Goal: Communication & Community: Participate in discussion

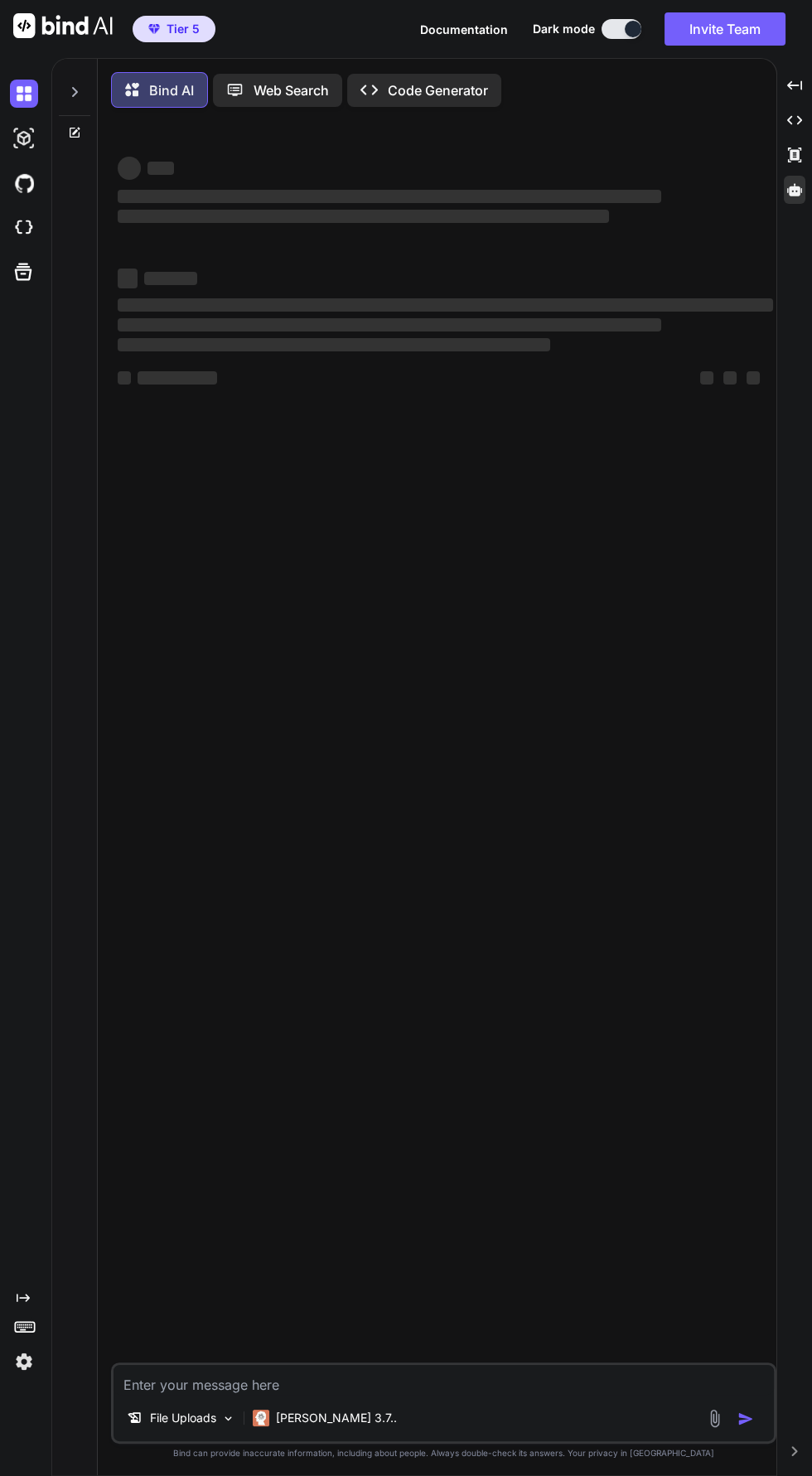
click at [784, 183] on div at bounding box center [794, 190] width 22 height 29
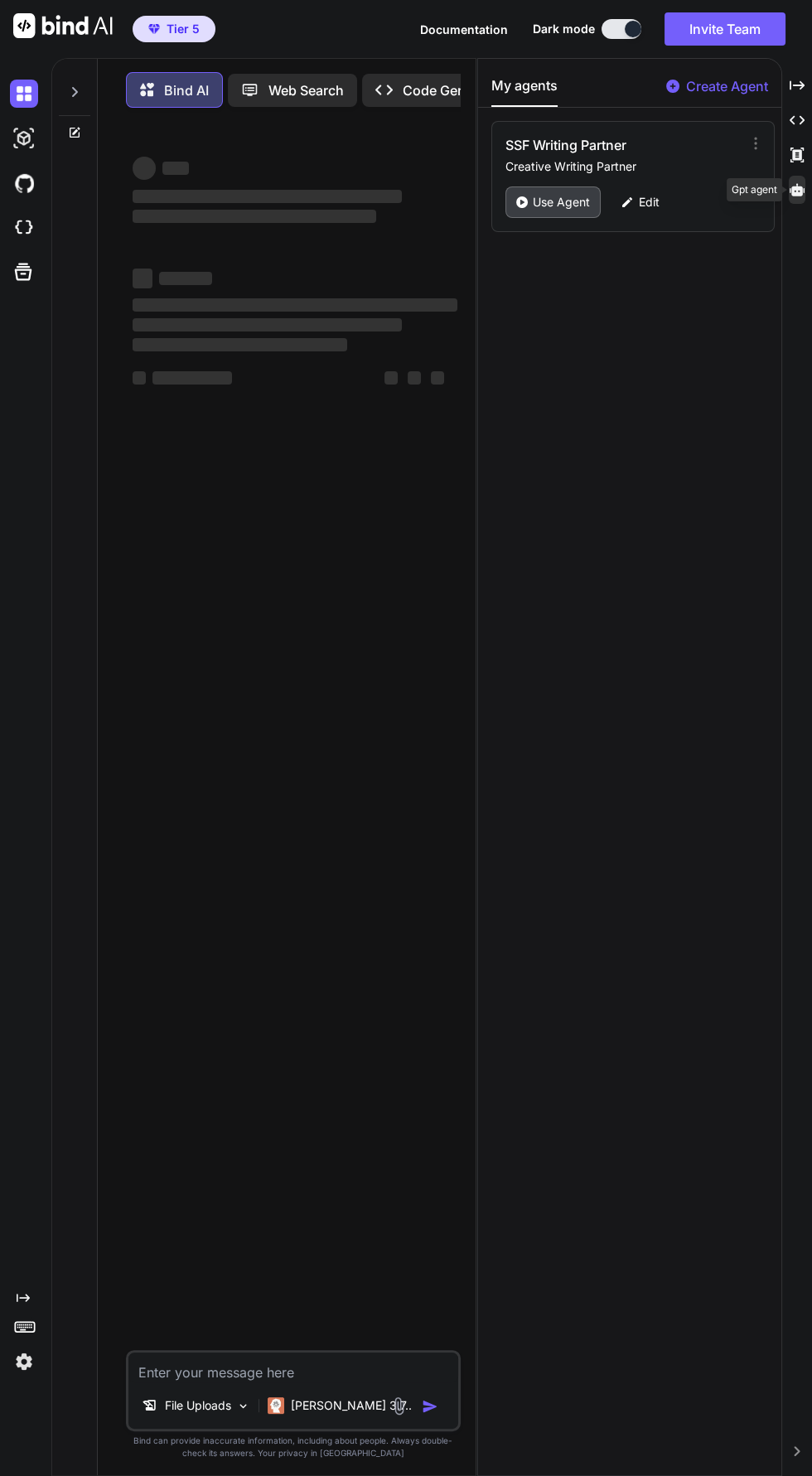
click at [552, 194] on p "Use Agent" at bounding box center [562, 203] width 57 height 17
type textarea "x"
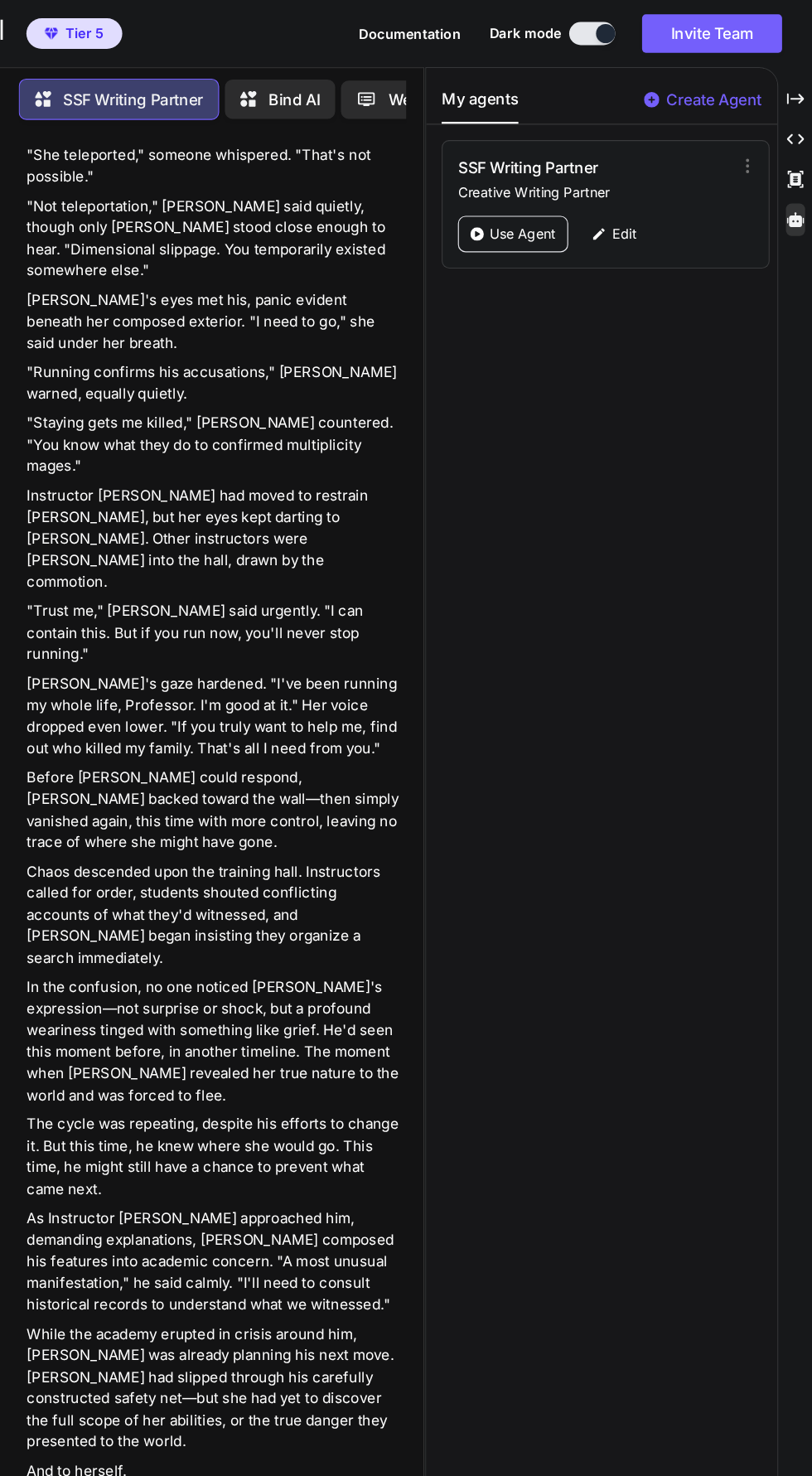
click at [796, 194] on icon at bounding box center [797, 189] width 15 height 13
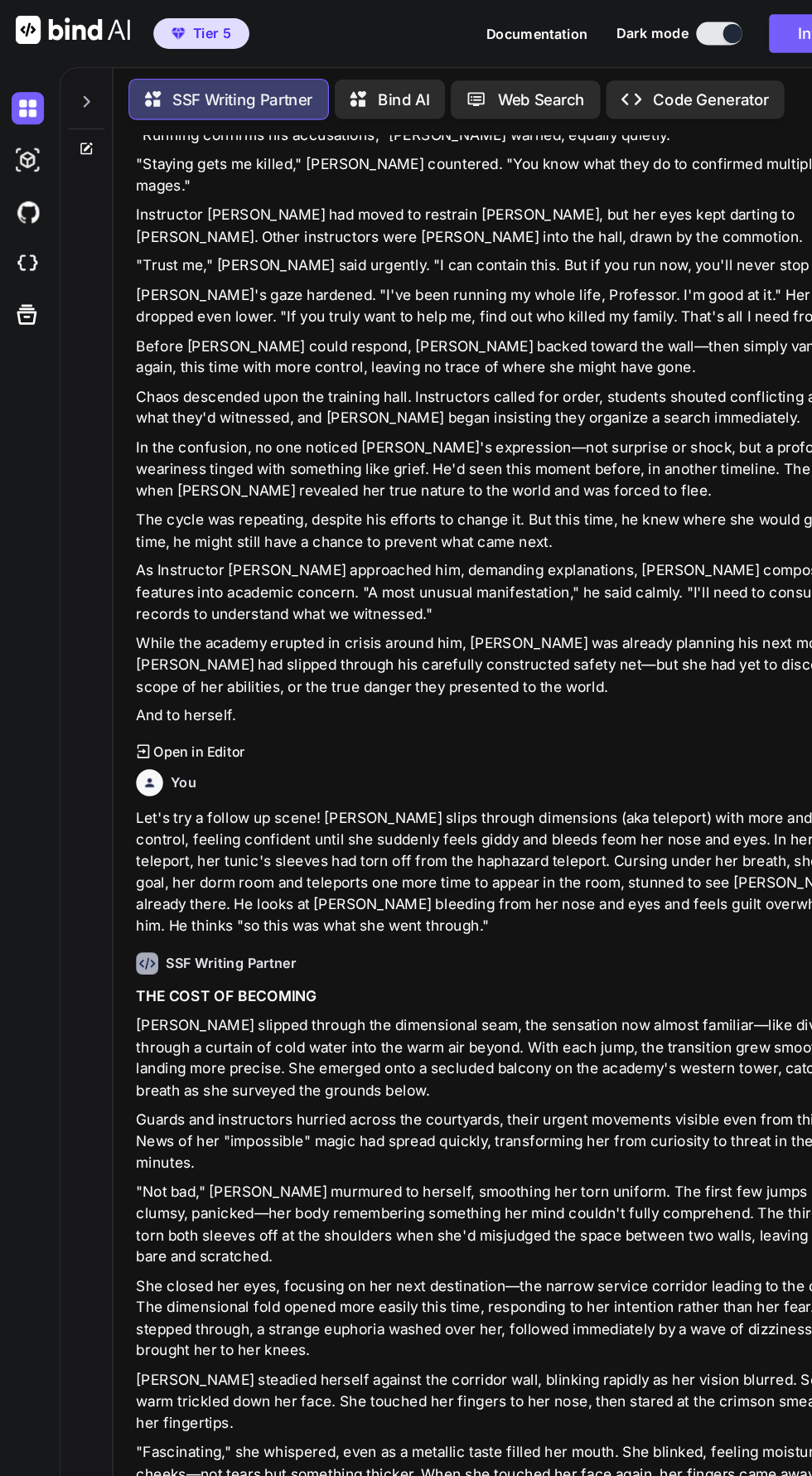
click at [80, 83] on icon at bounding box center [75, 88] width 13 height 13
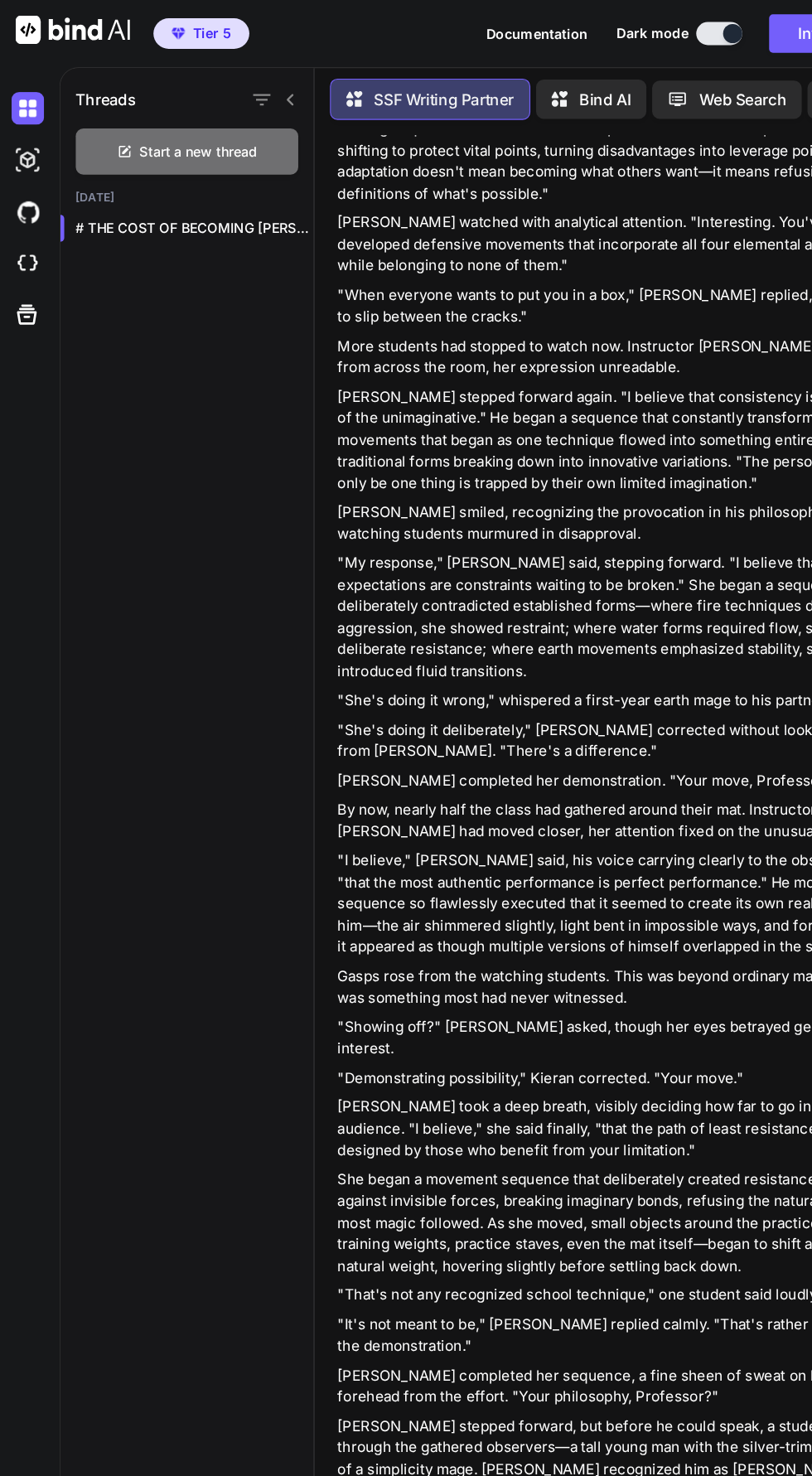
scroll to position [13483, 0]
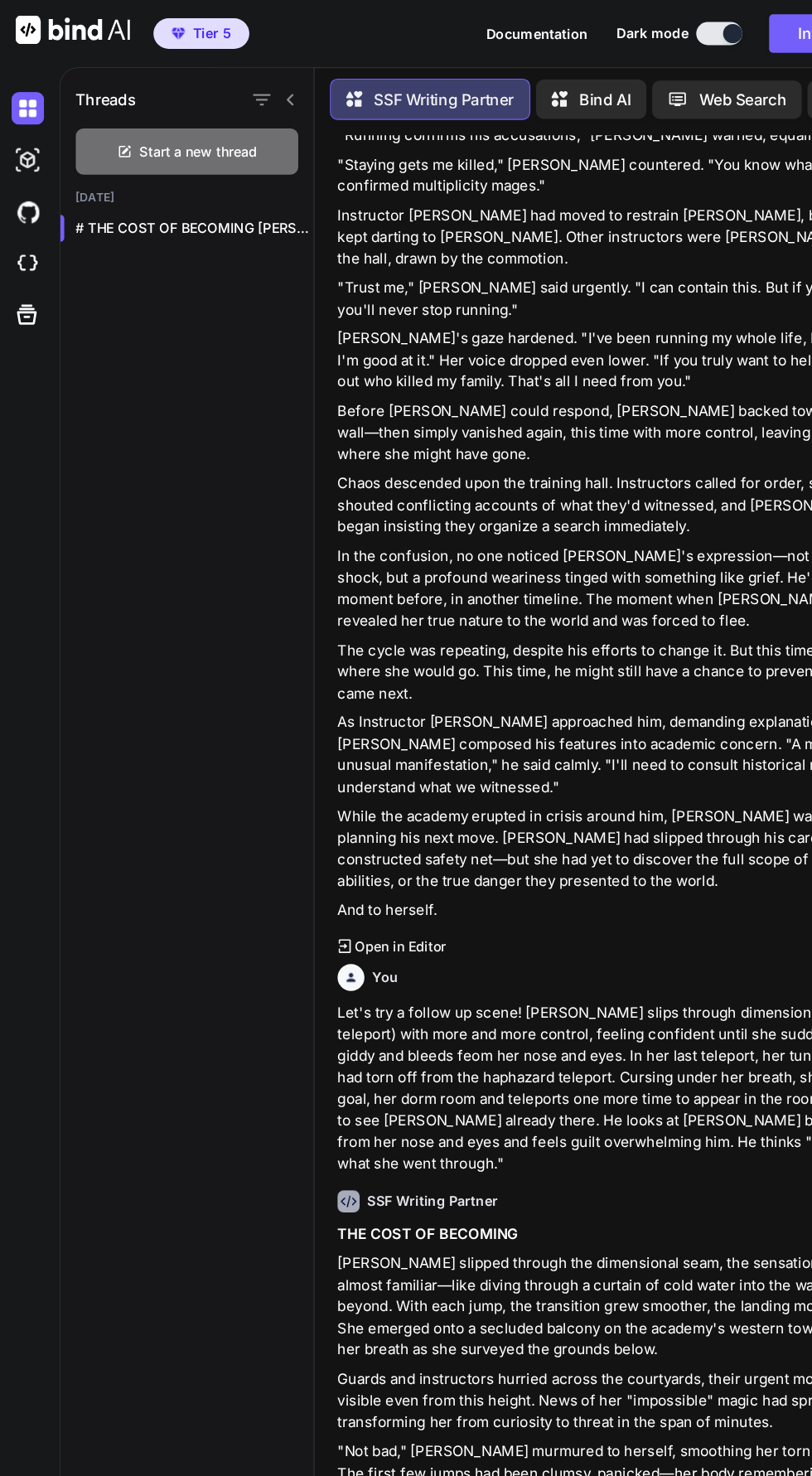
click at [250, 82] on icon at bounding box center [251, 87] width 13 height 13
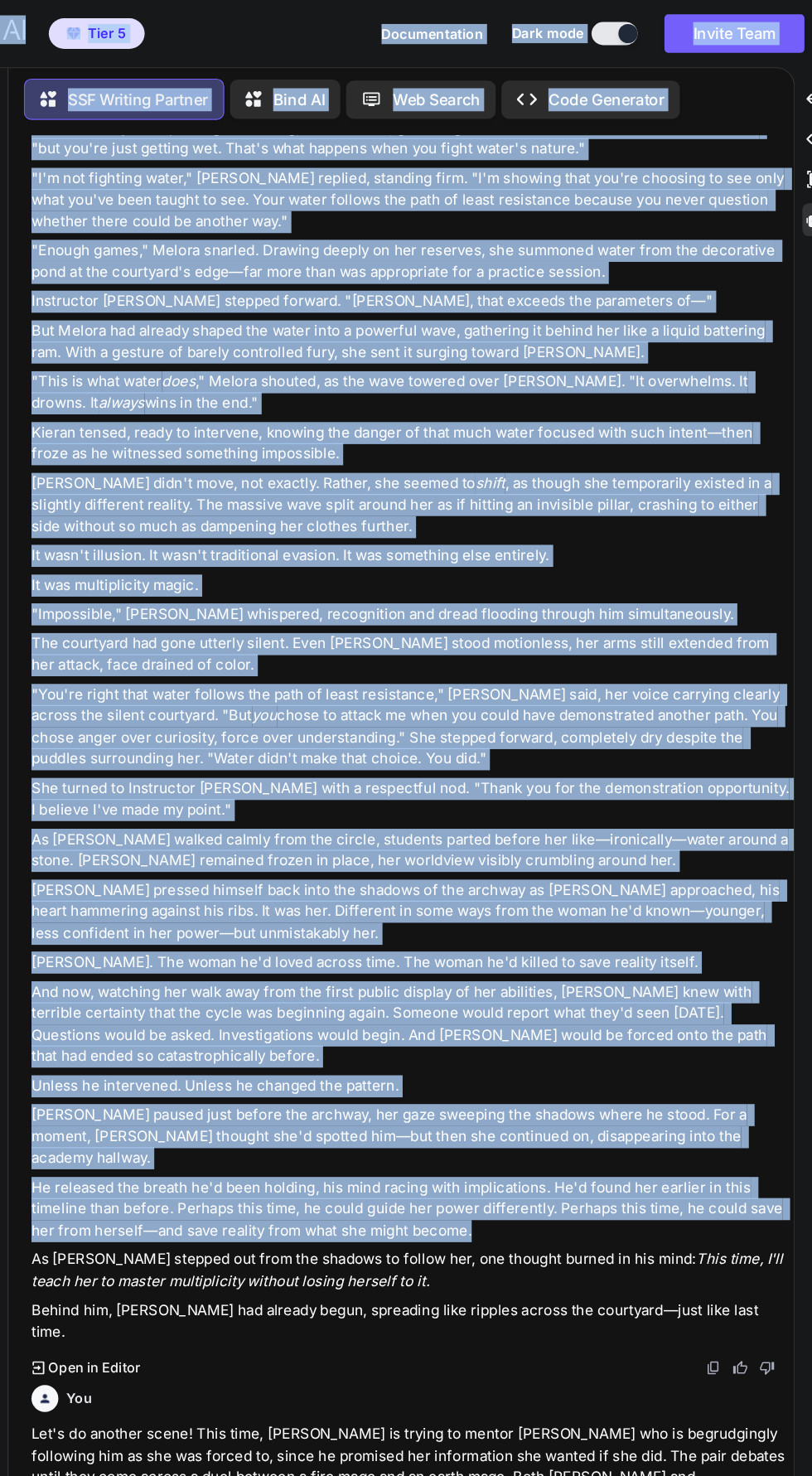
scroll to position [4094, 0]
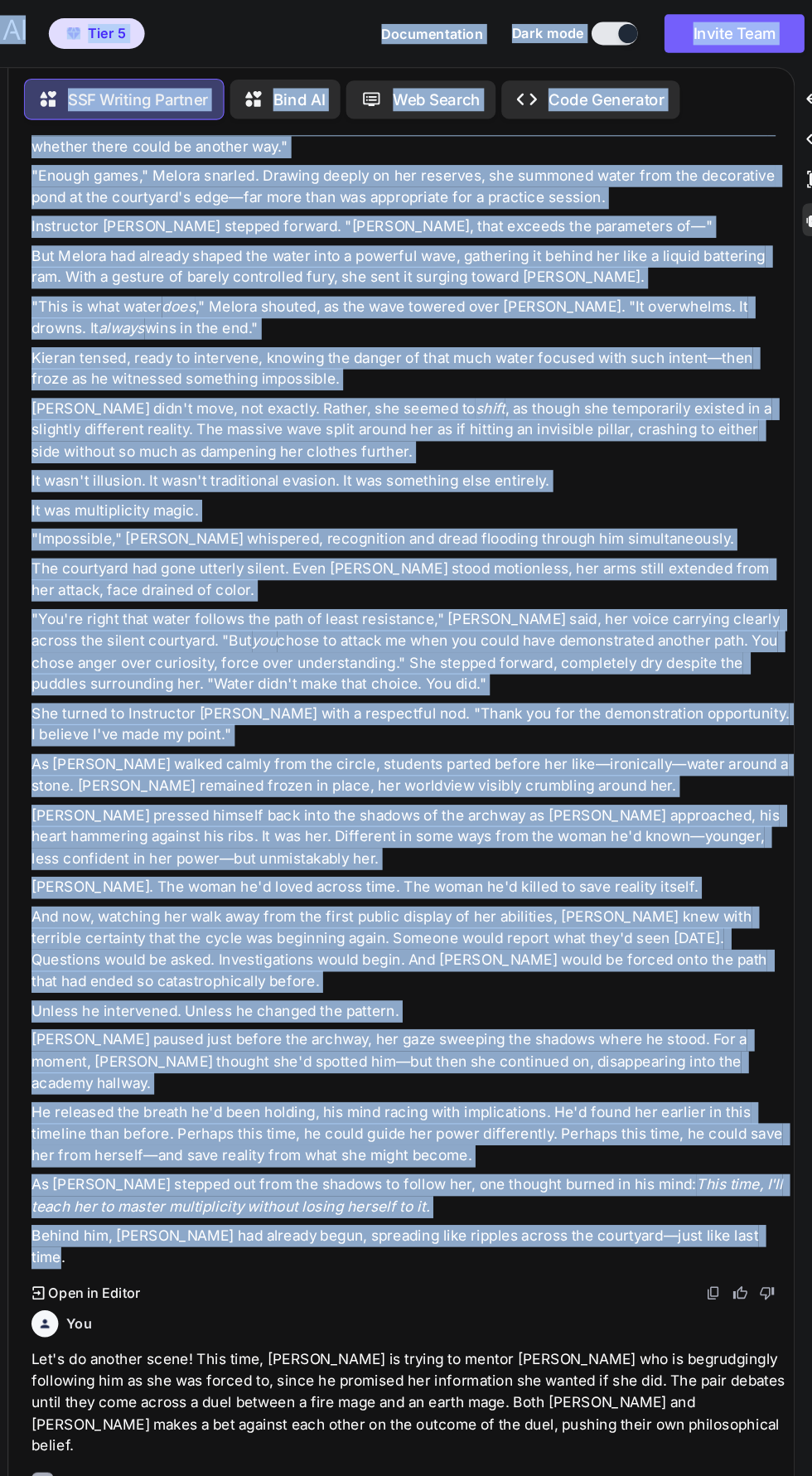
copy div "Lore 1 Ipsumdolorsit Amet cons Adipis Elit Seddoei temp Incid. Utlabor etdo Mag…"
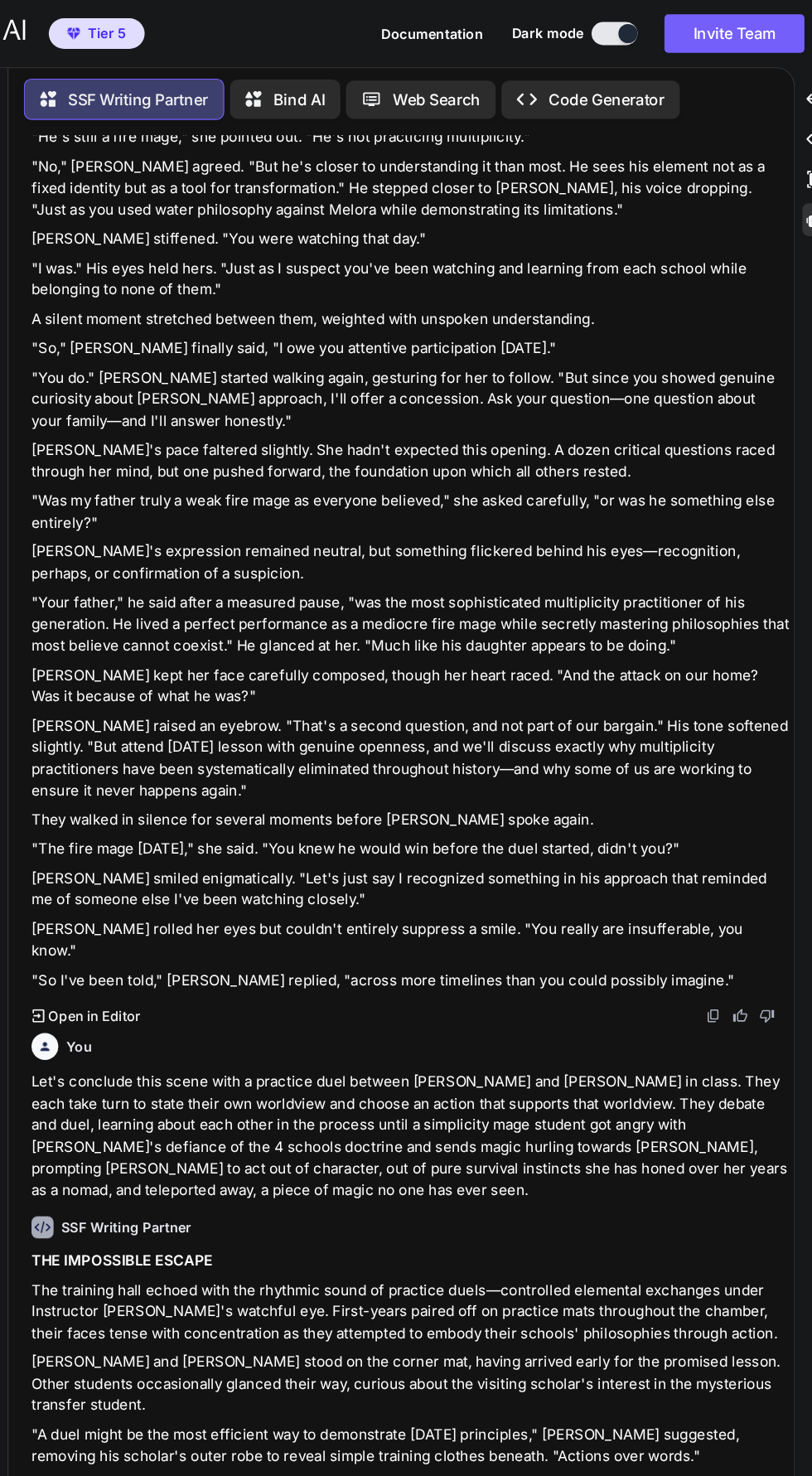
scroll to position [7481, 0]
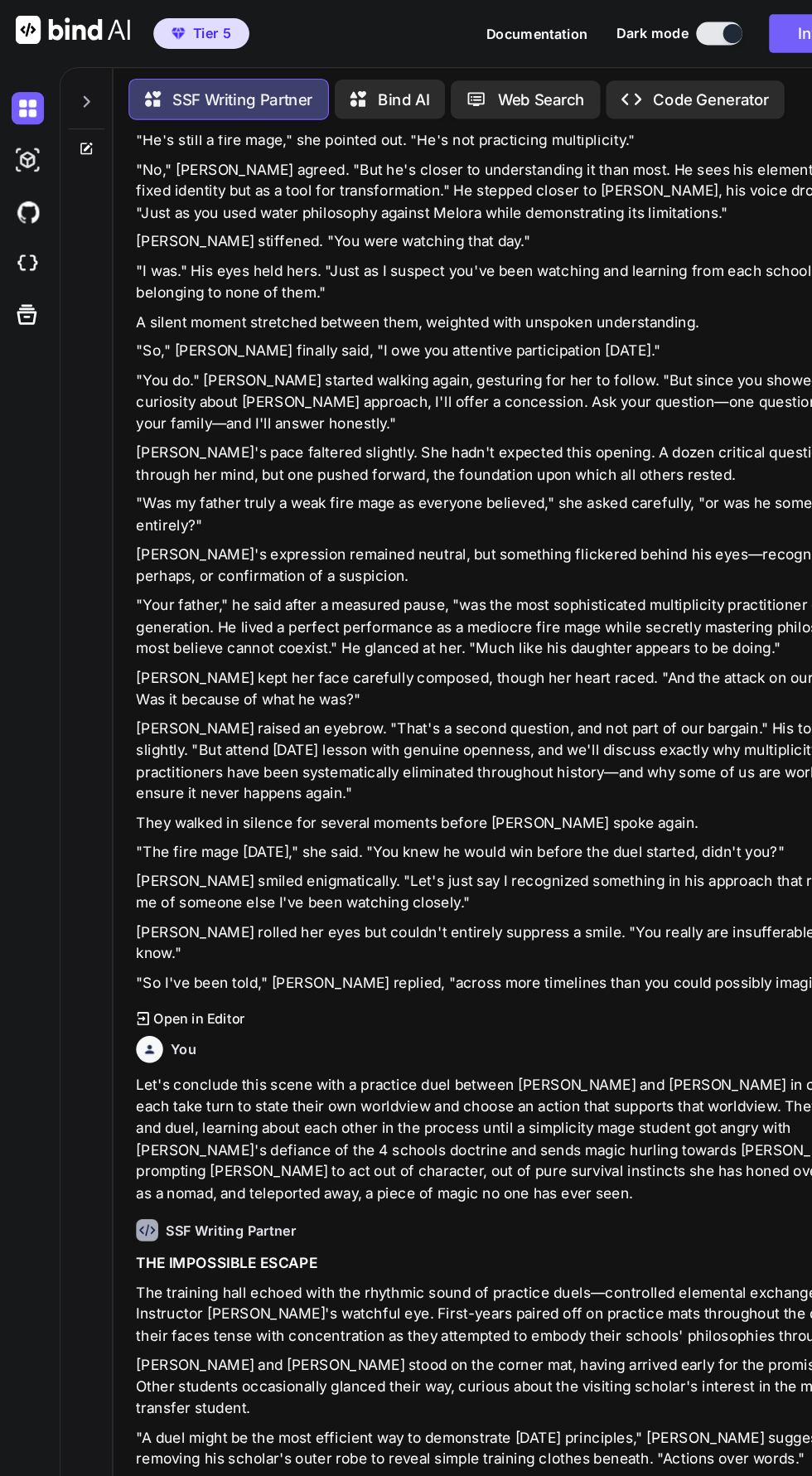
click at [74, 84] on icon at bounding box center [75, 88] width 13 height 13
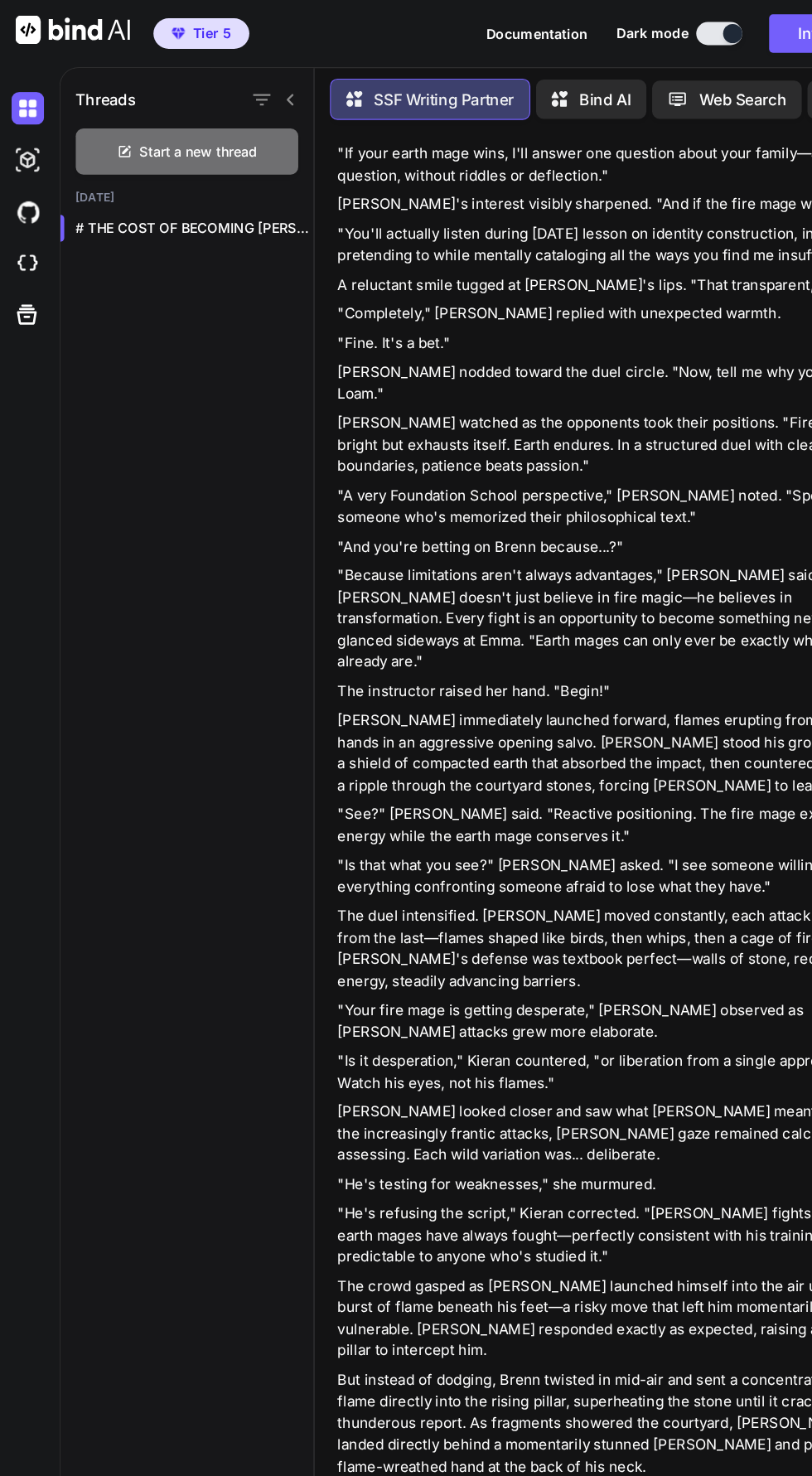
scroll to position [9029, 0]
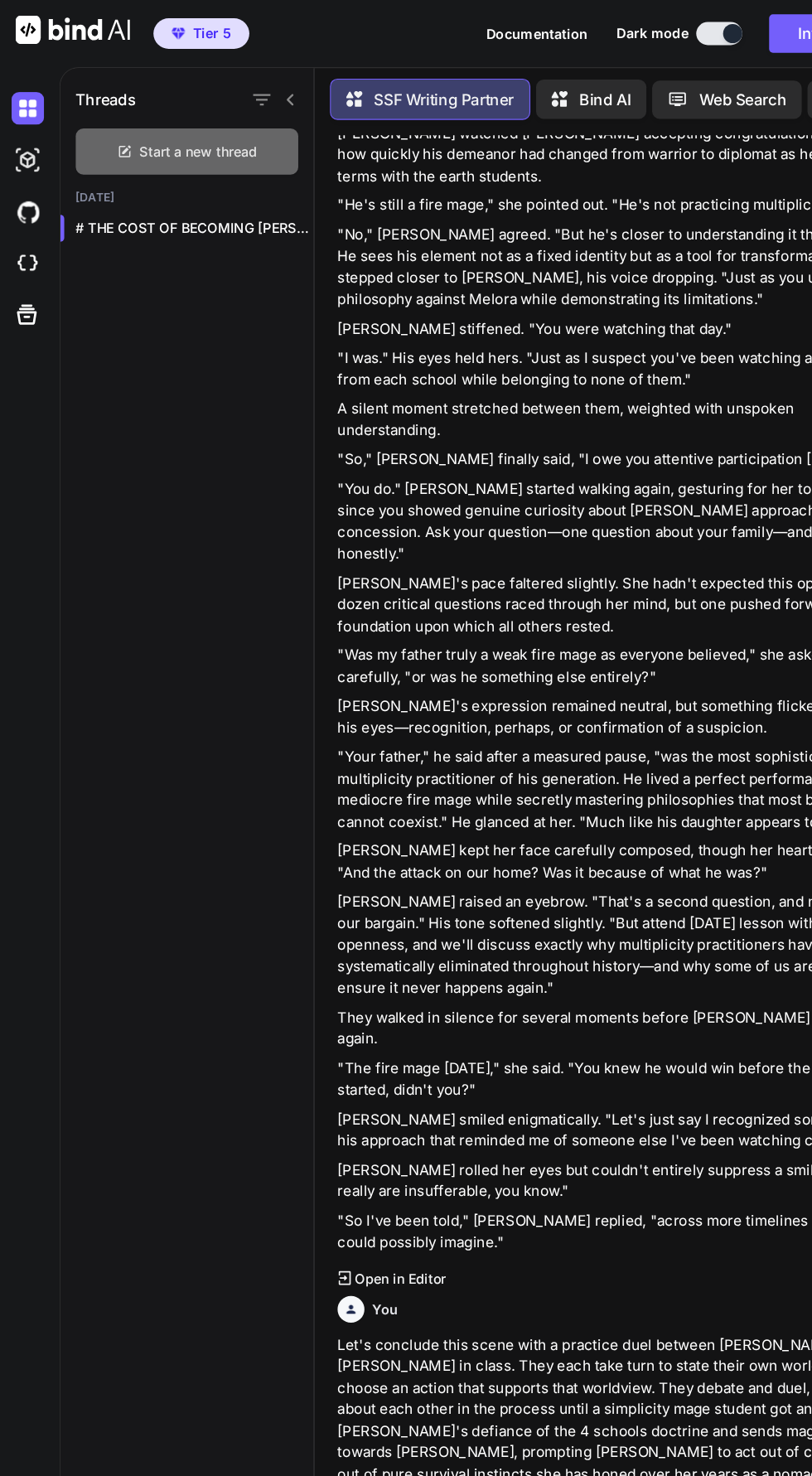
click at [108, 125] on icon at bounding box center [108, 129] width 8 height 8
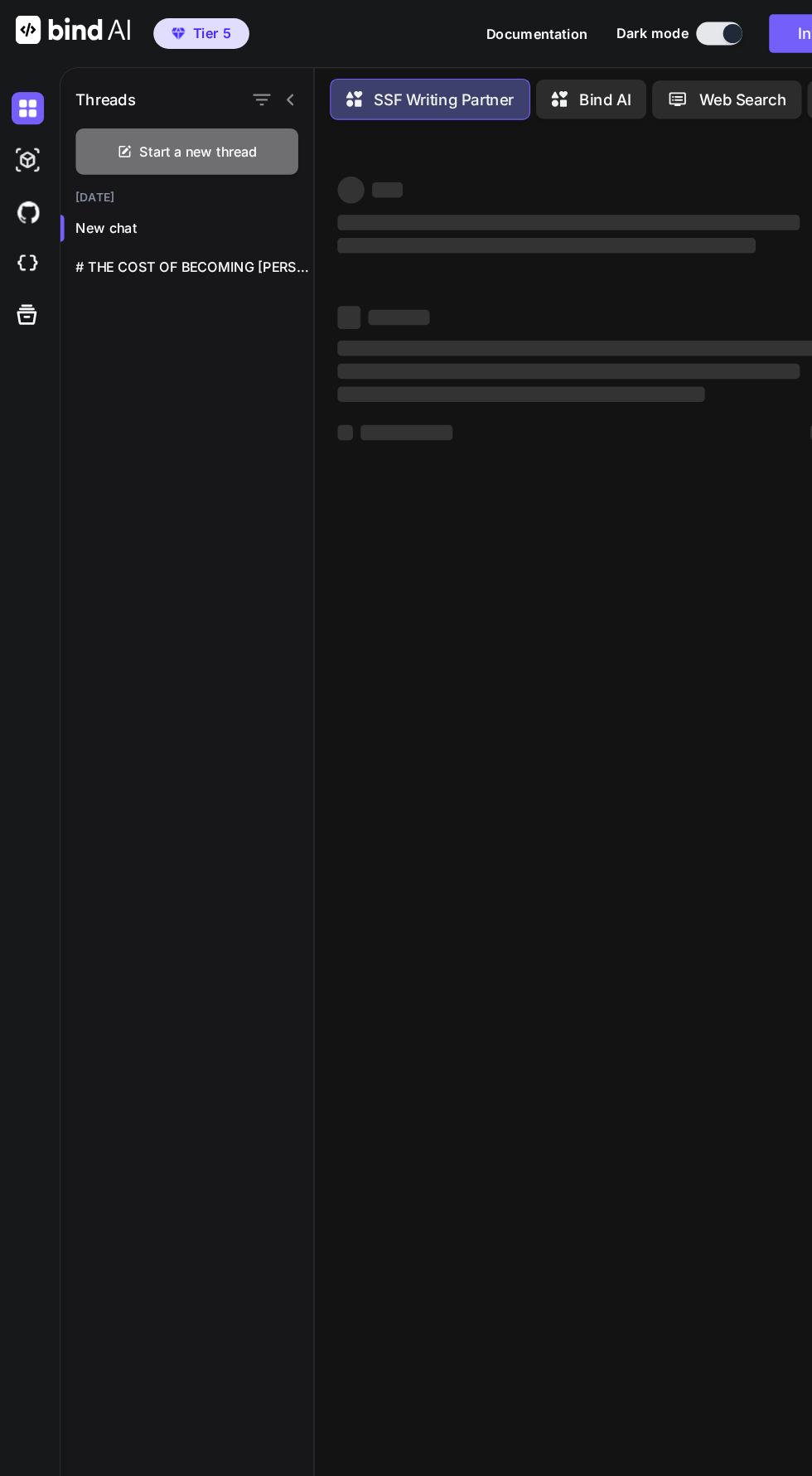
click at [250, 82] on icon at bounding box center [251, 87] width 13 height 13
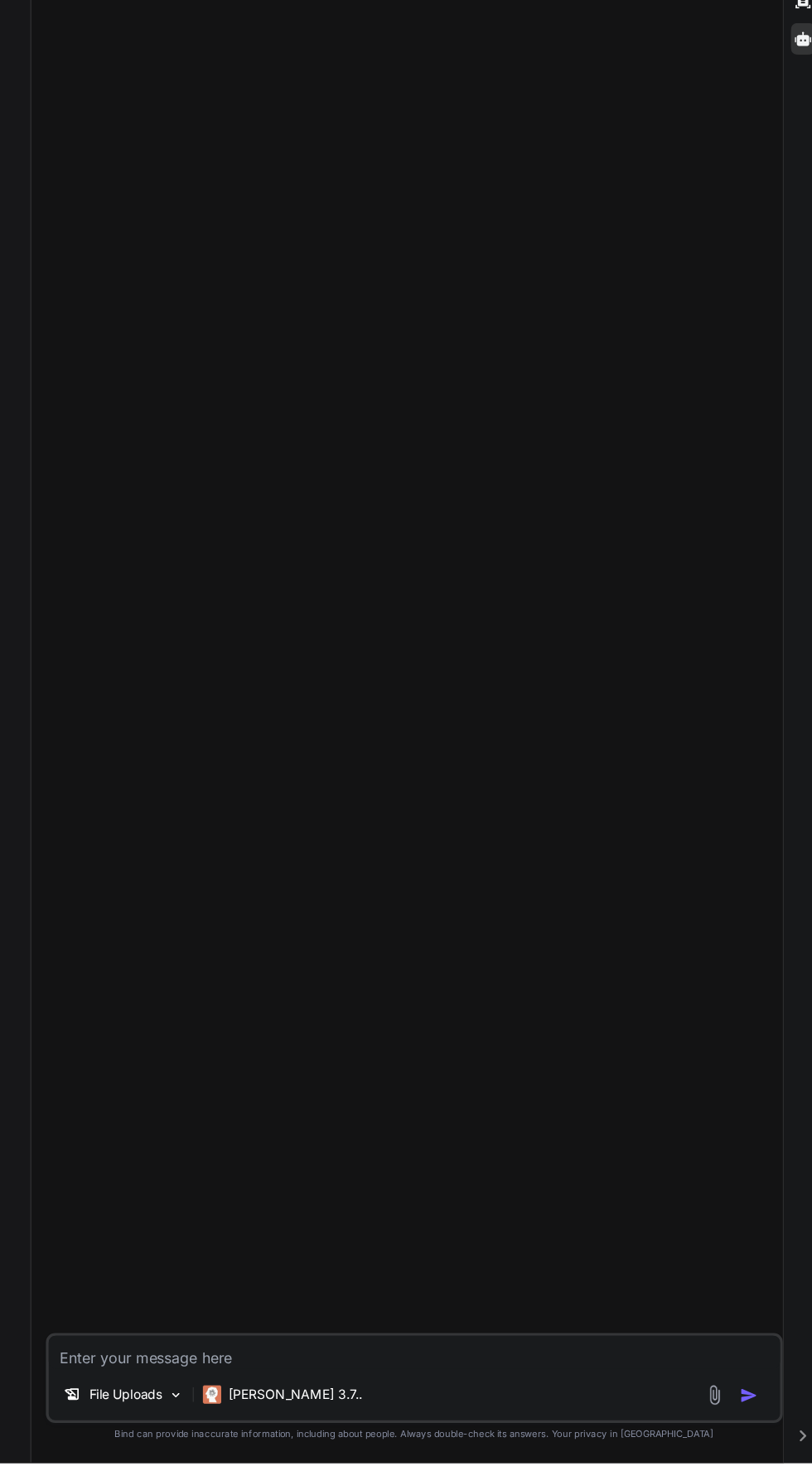
click at [195, 1391] on textarea at bounding box center [444, 1375] width 661 height 29
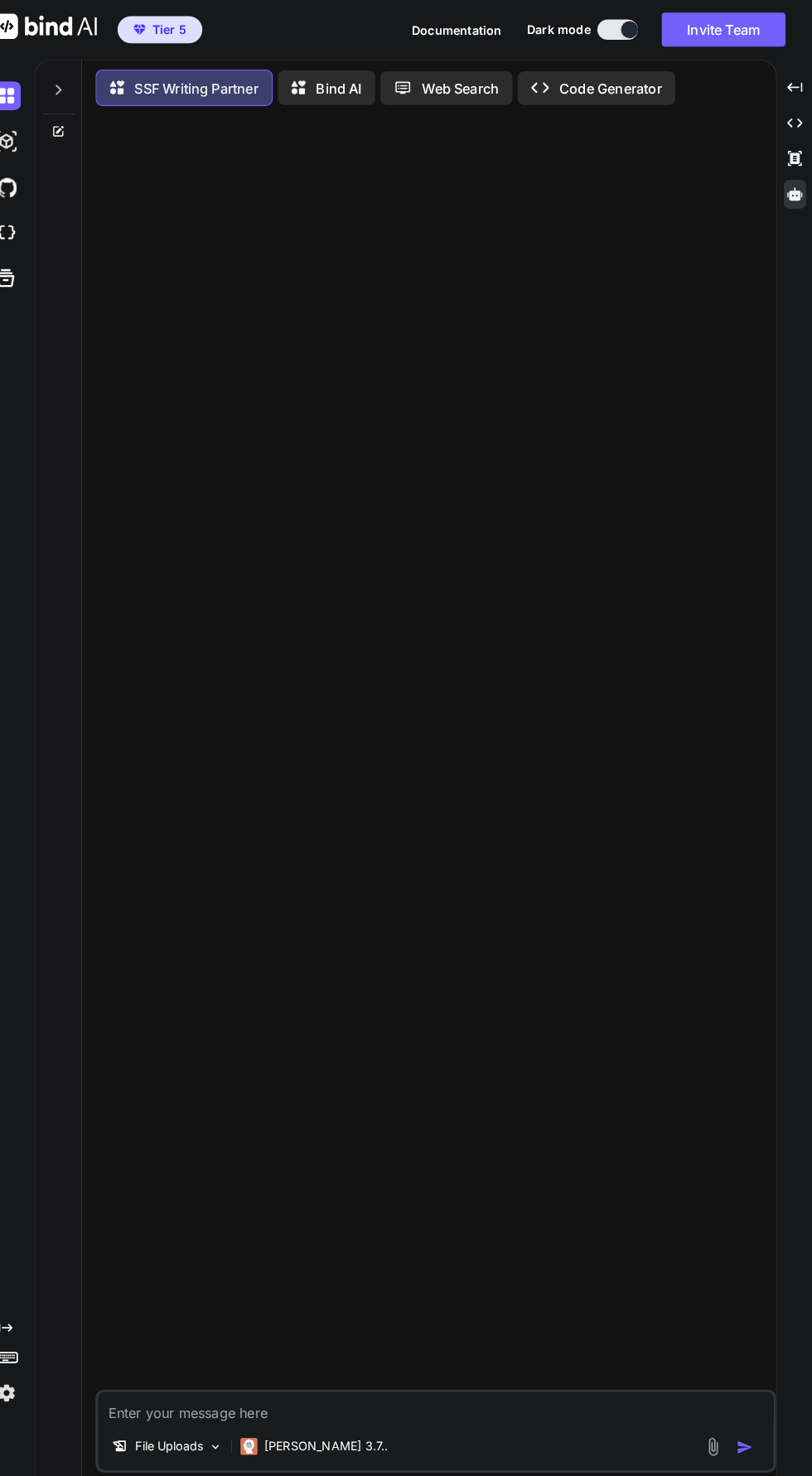
click at [73, 88] on icon at bounding box center [75, 88] width 6 height 10
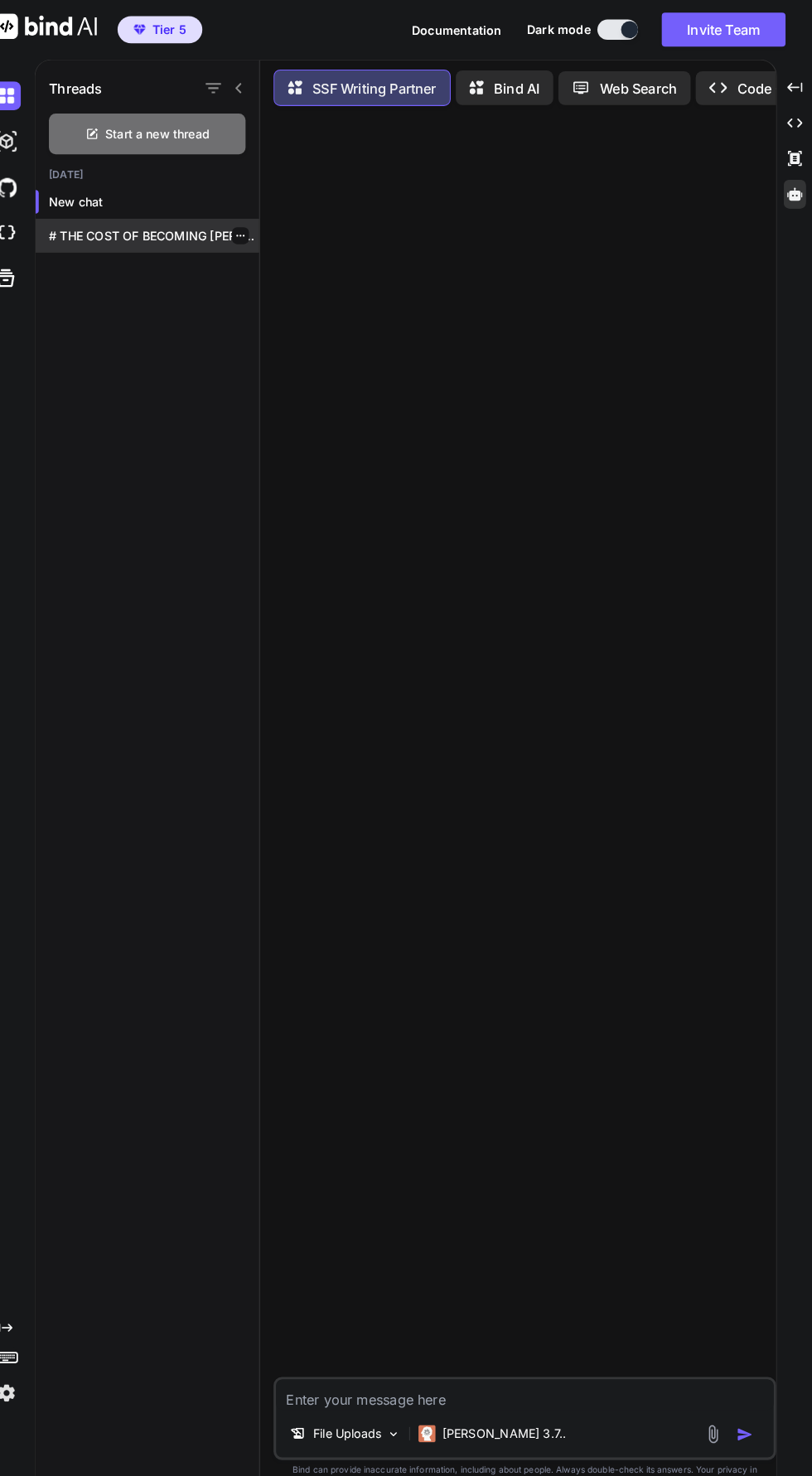
click at [108, 222] on p "# THE COST OF BECOMING [PERSON_NAME] slipped..." at bounding box center [168, 230] width 205 height 17
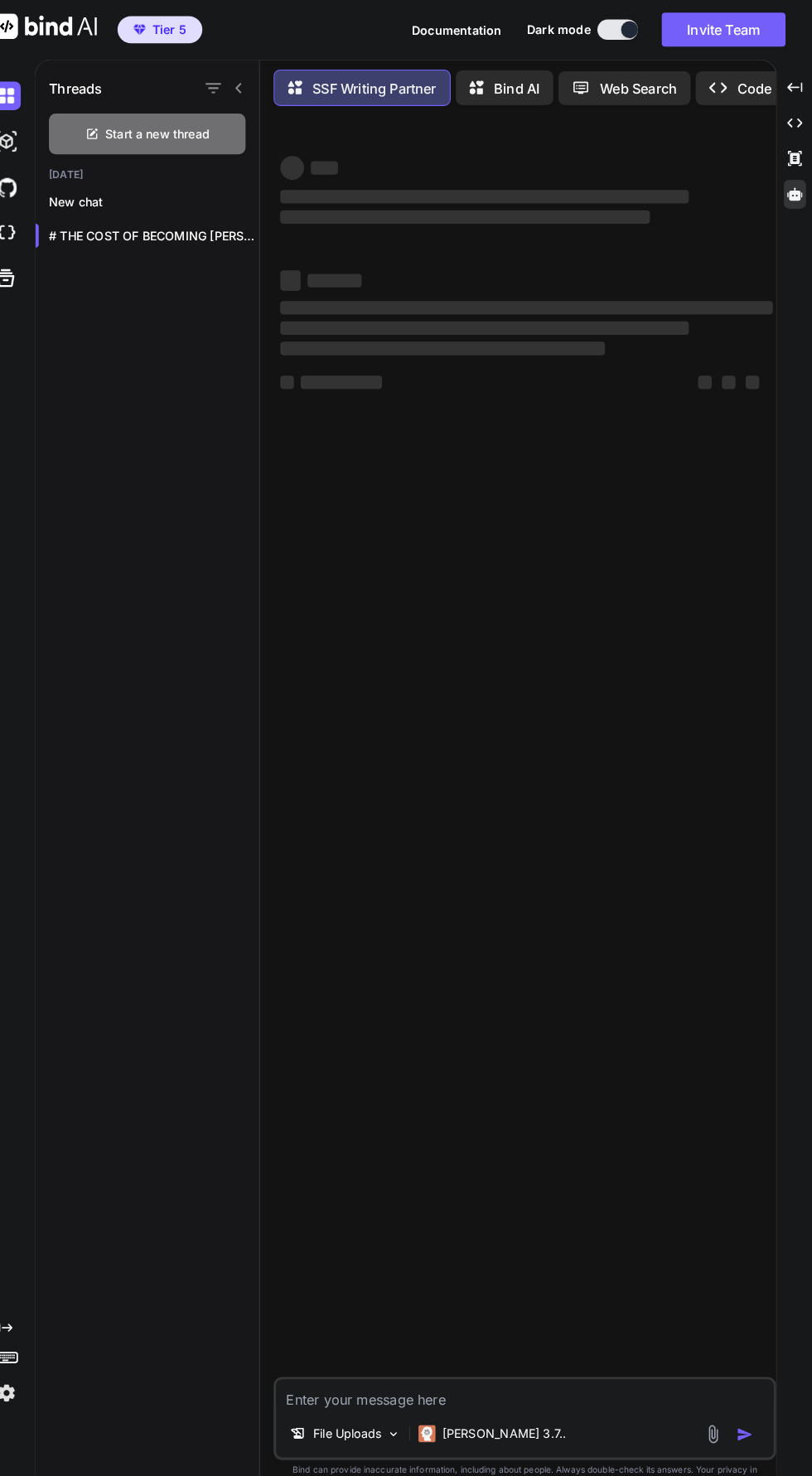
click at [250, 82] on icon at bounding box center [251, 87] width 13 height 13
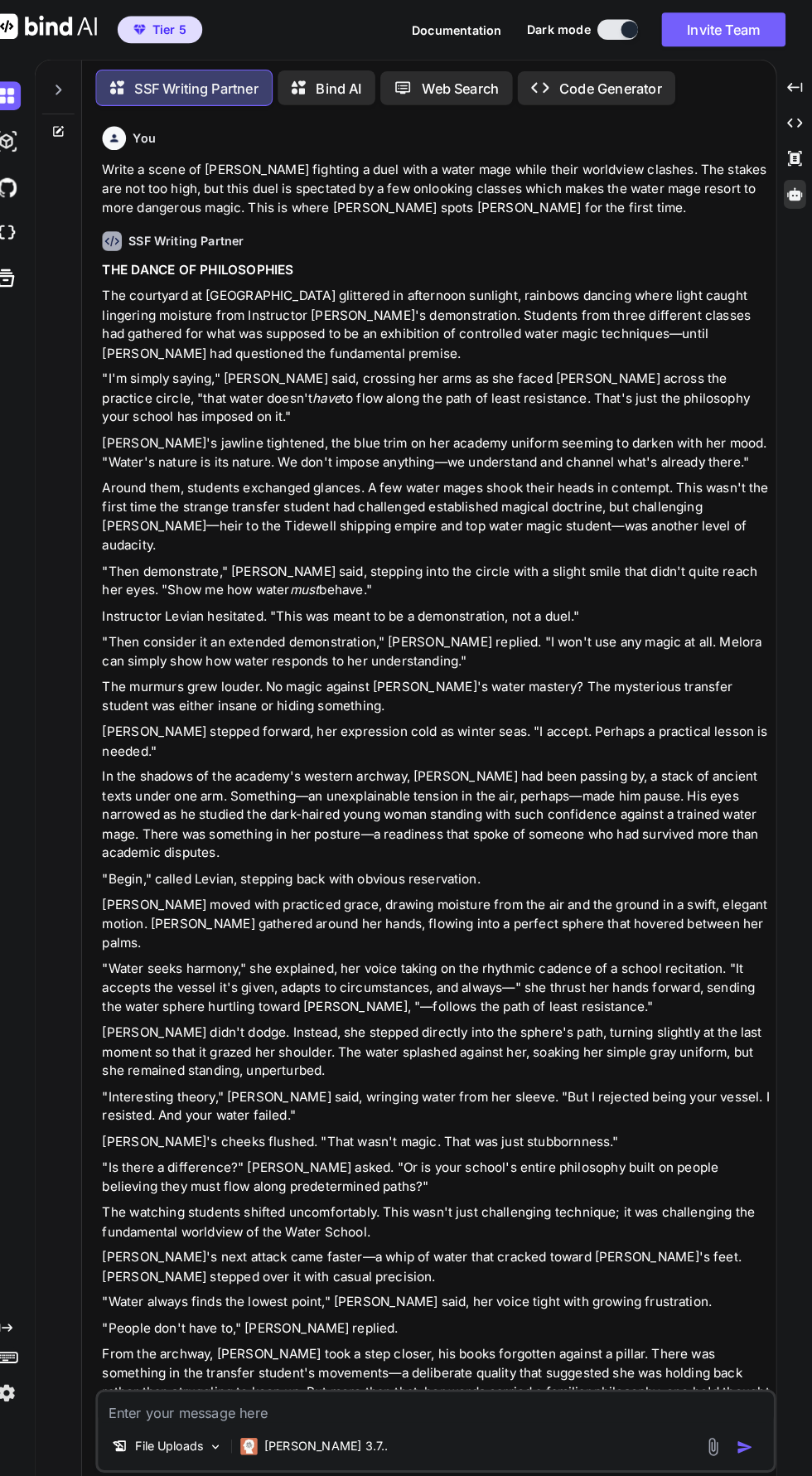
click at [74, 84] on icon at bounding box center [75, 88] width 13 height 13
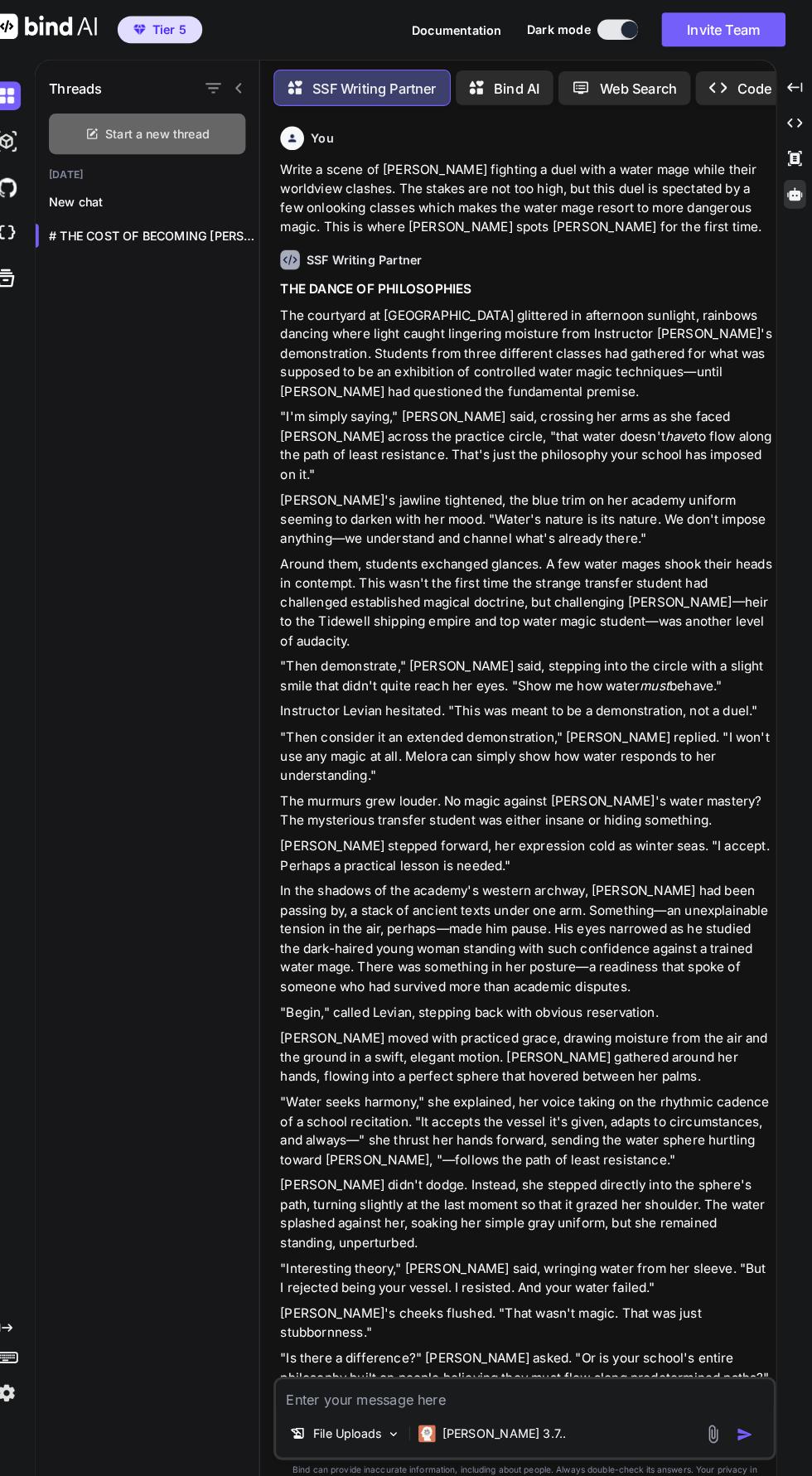
click at [108, 125] on icon at bounding box center [108, 129] width 8 height 8
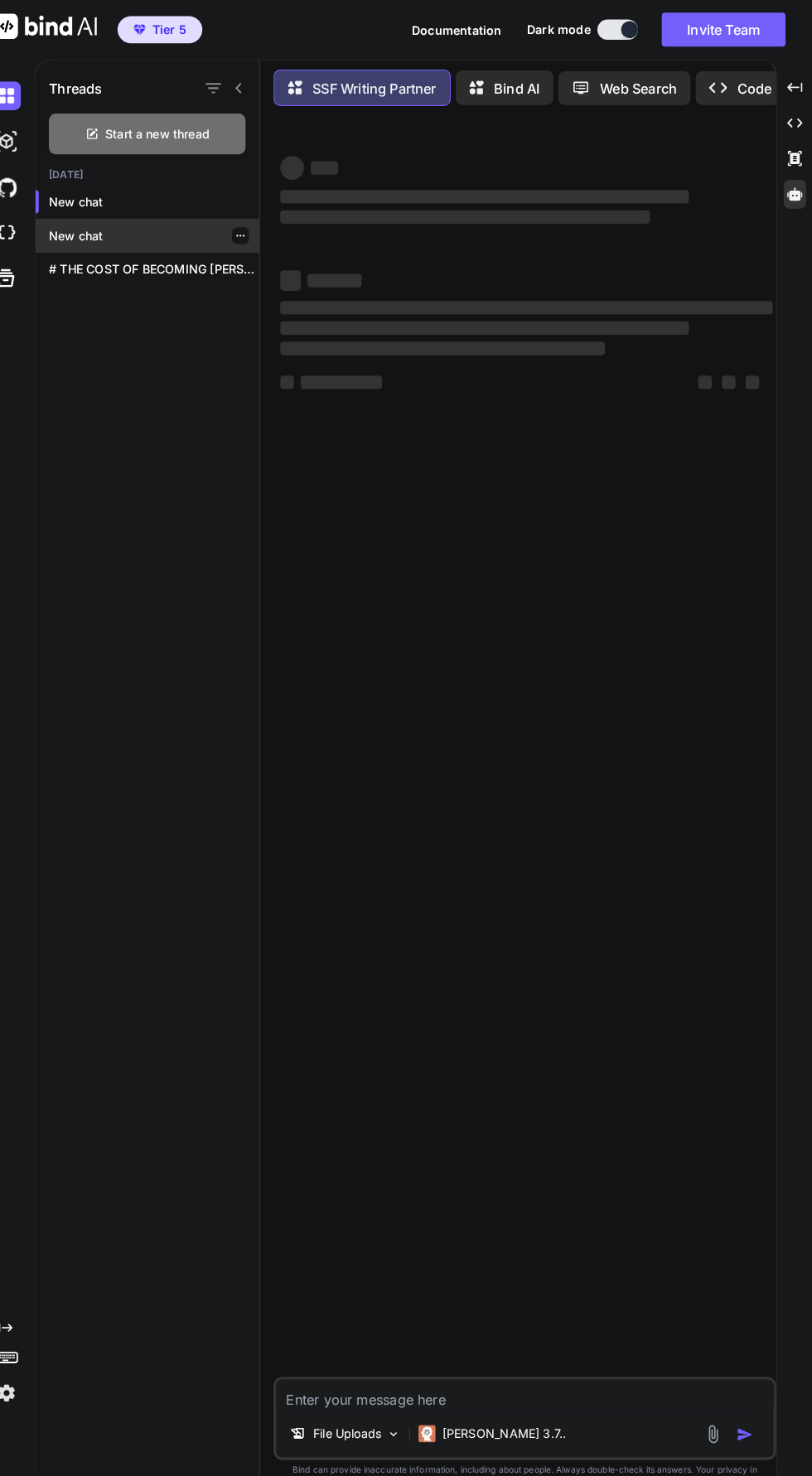
click at [98, 223] on p "New chat" at bounding box center [168, 230] width 205 height 17
click at [249, 230] on icon "button" at bounding box center [253, 230] width 8 height 2
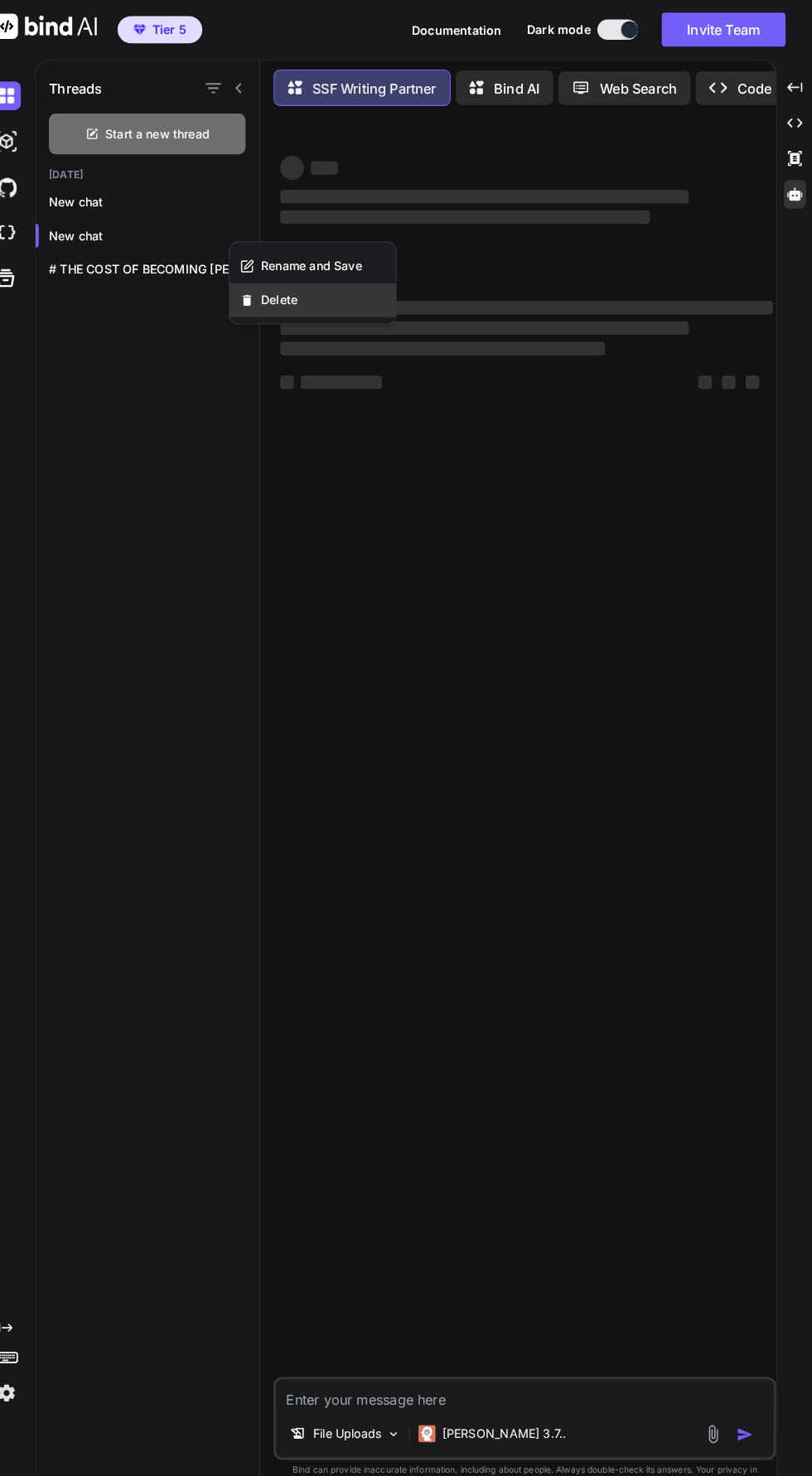
click at [284, 301] on span "Delete" at bounding box center [290, 294] width 35 height 17
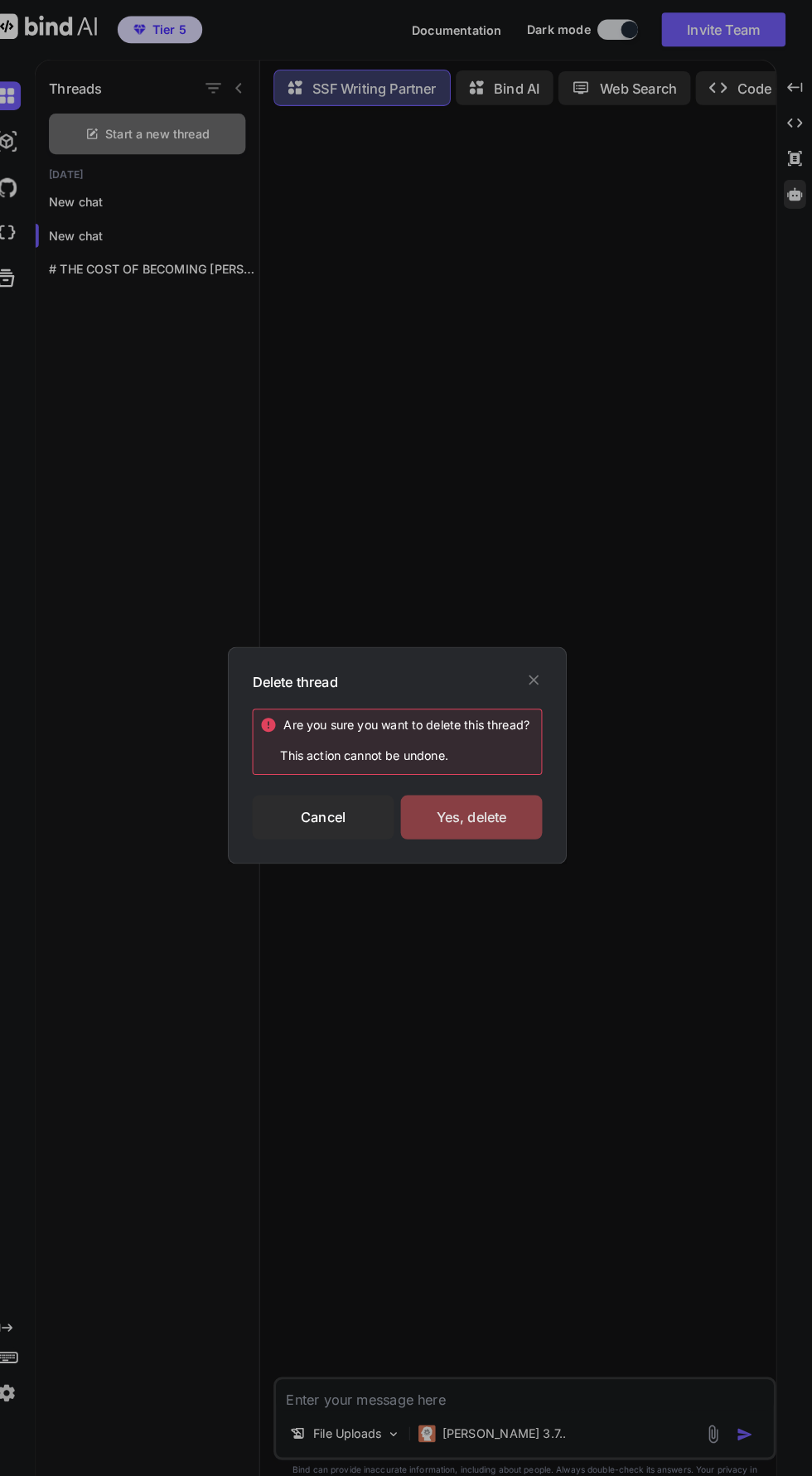
click at [421, 796] on div "Yes, delete" at bounding box center [478, 799] width 139 height 43
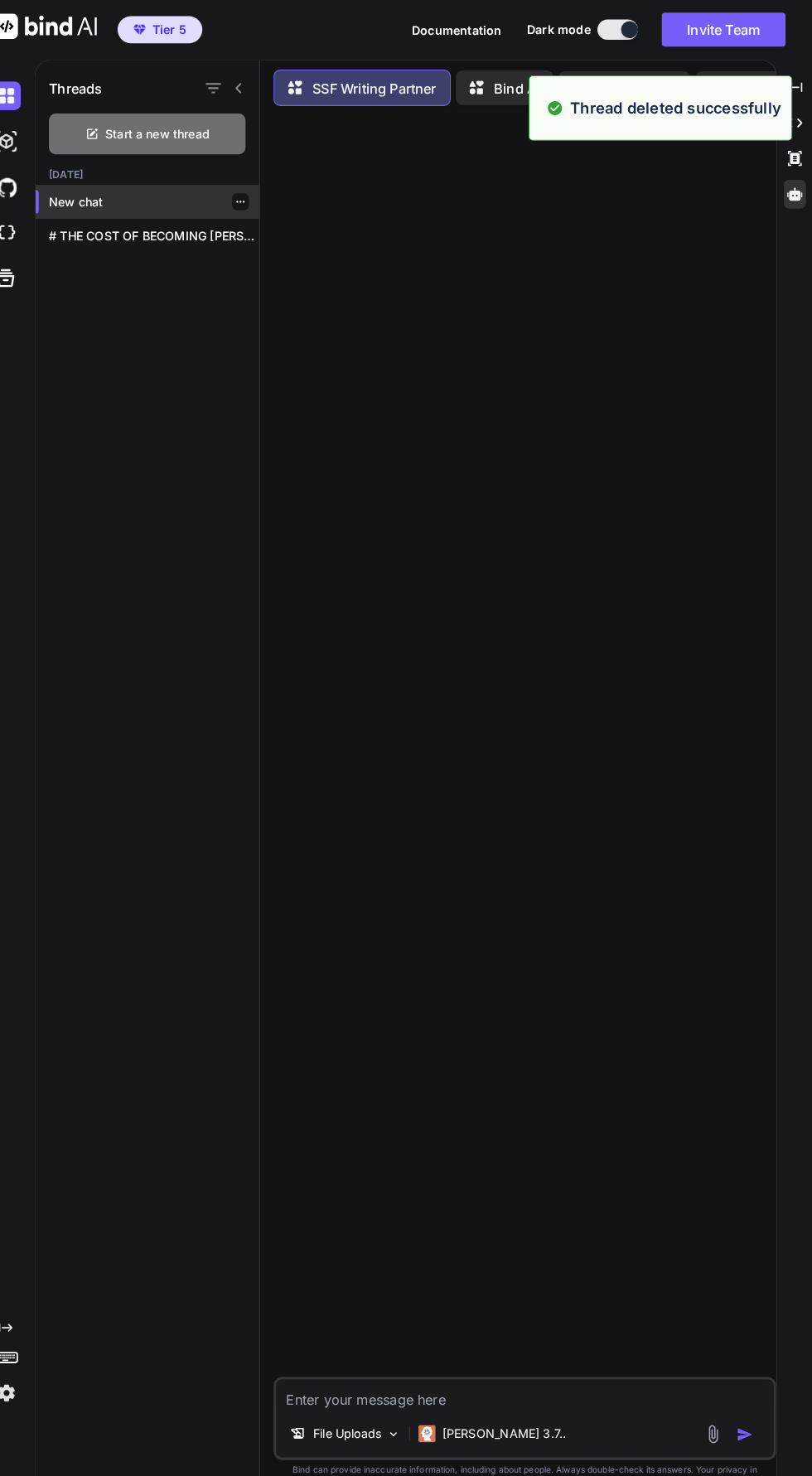
click at [100, 193] on p "New chat" at bounding box center [168, 198] width 205 height 17
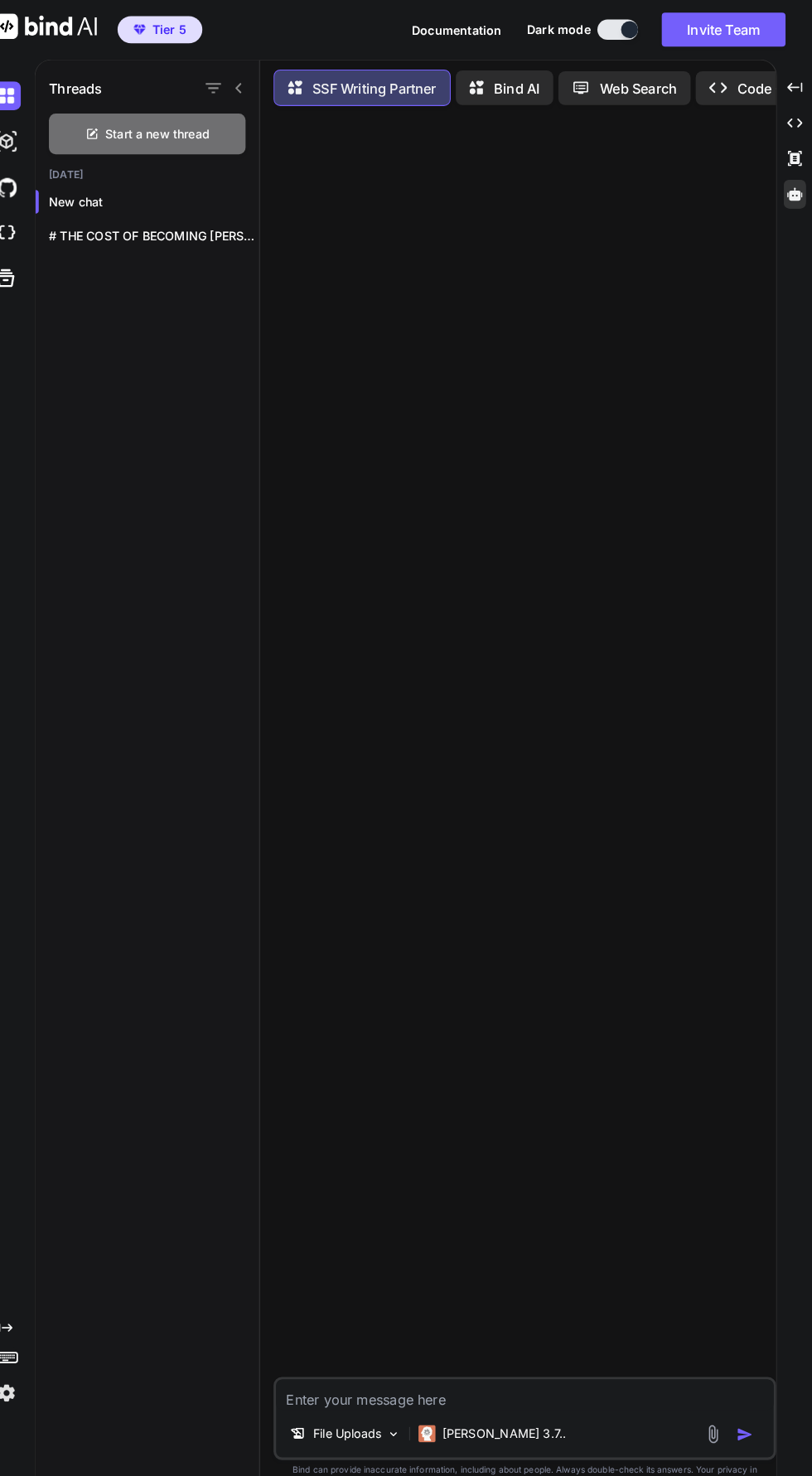
click at [250, 82] on icon at bounding box center [251, 87] width 13 height 13
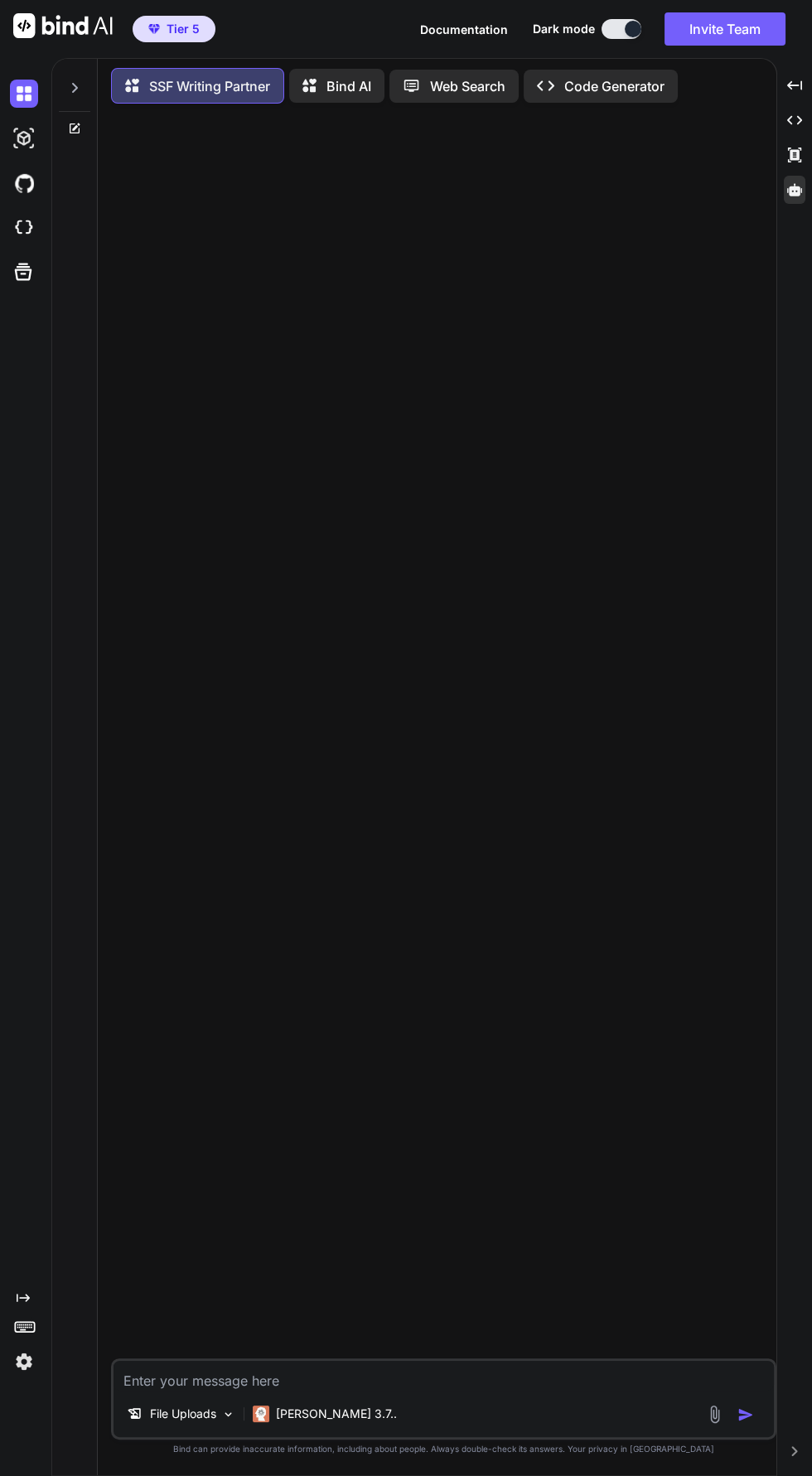
click at [186, 1391] on textarea at bounding box center [444, 1375] width 661 height 29
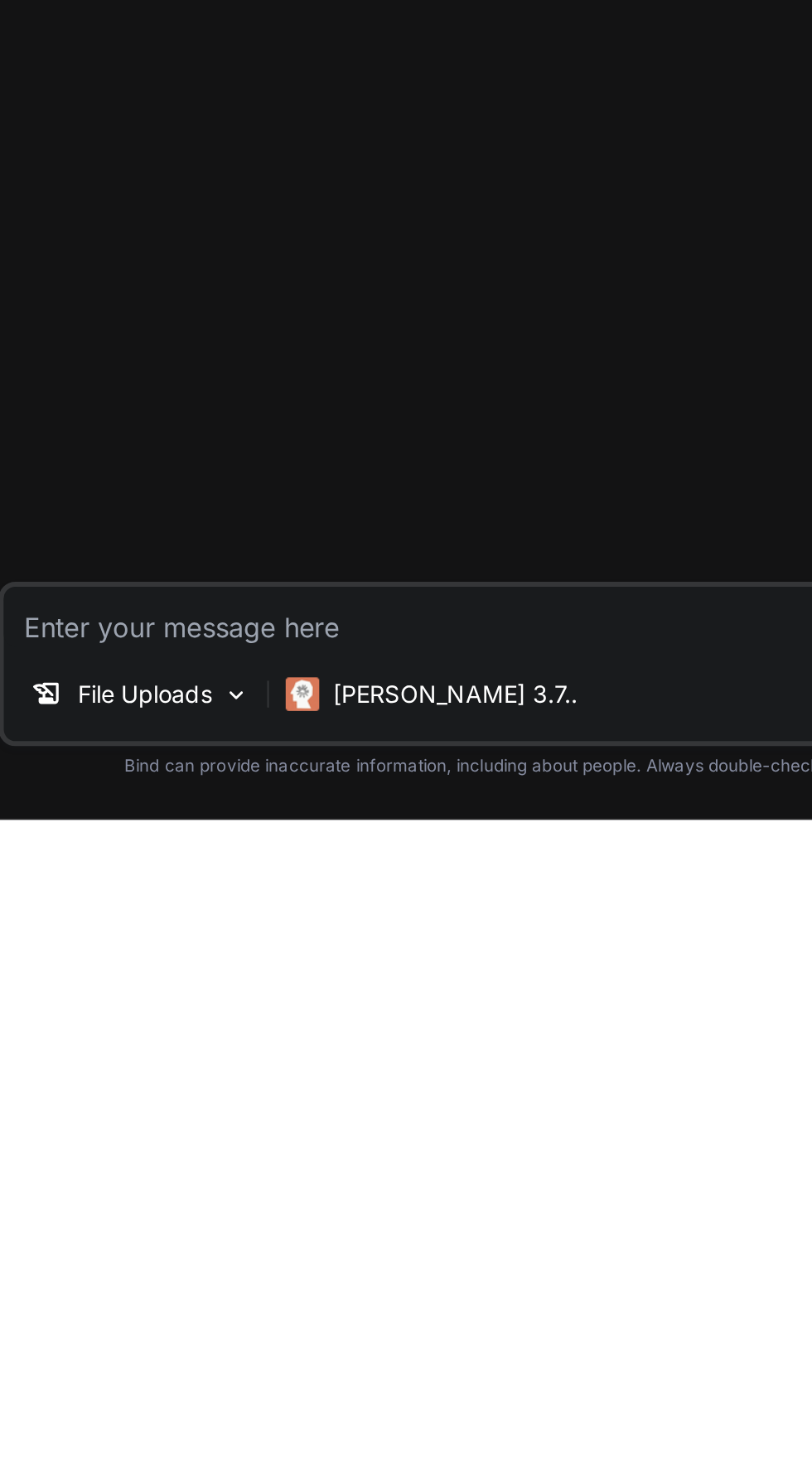
scroll to position [118, 0]
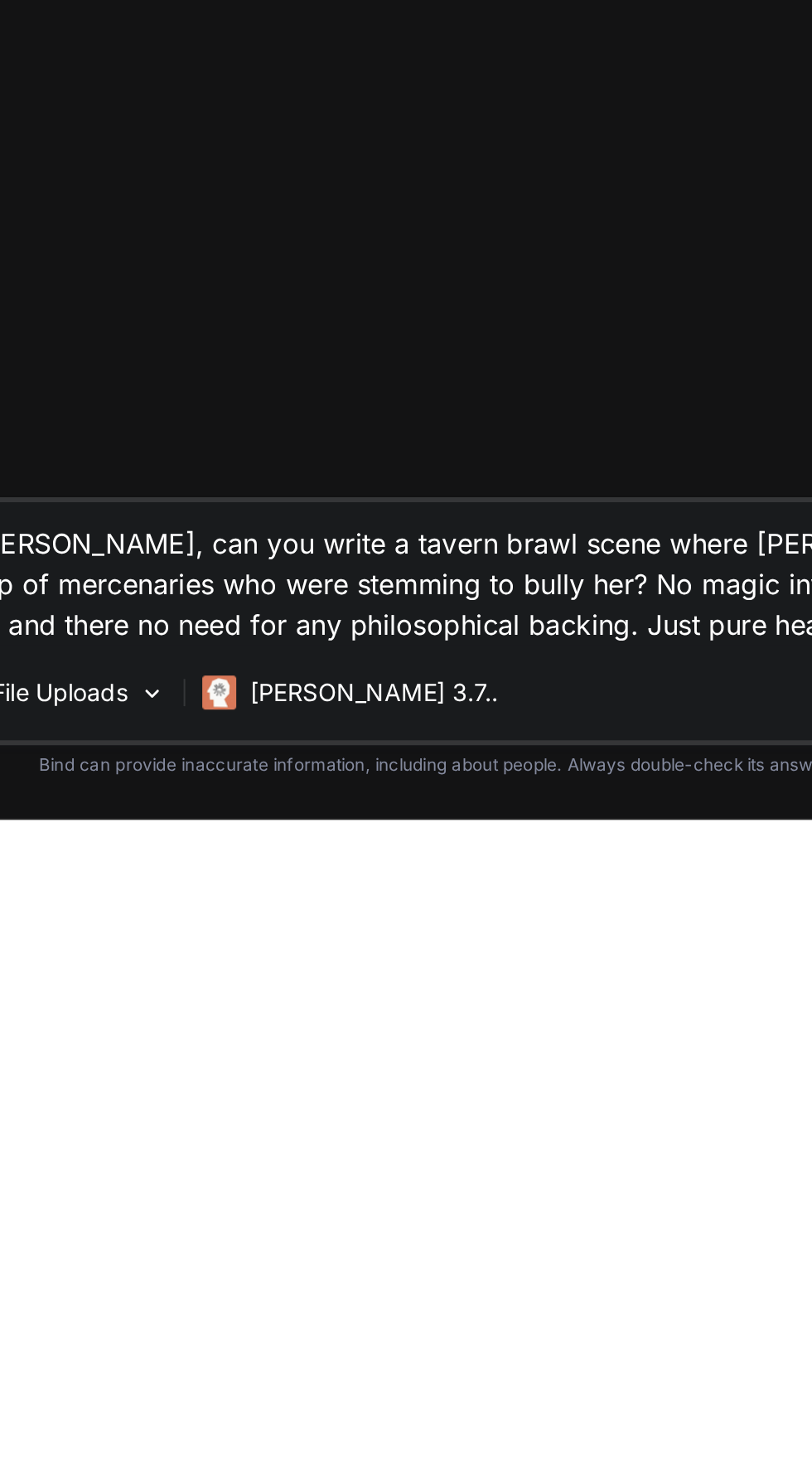
type textarea "Hi [PERSON_NAME], can you write a tavern brawl scene where [PERSON_NAME] fights…"
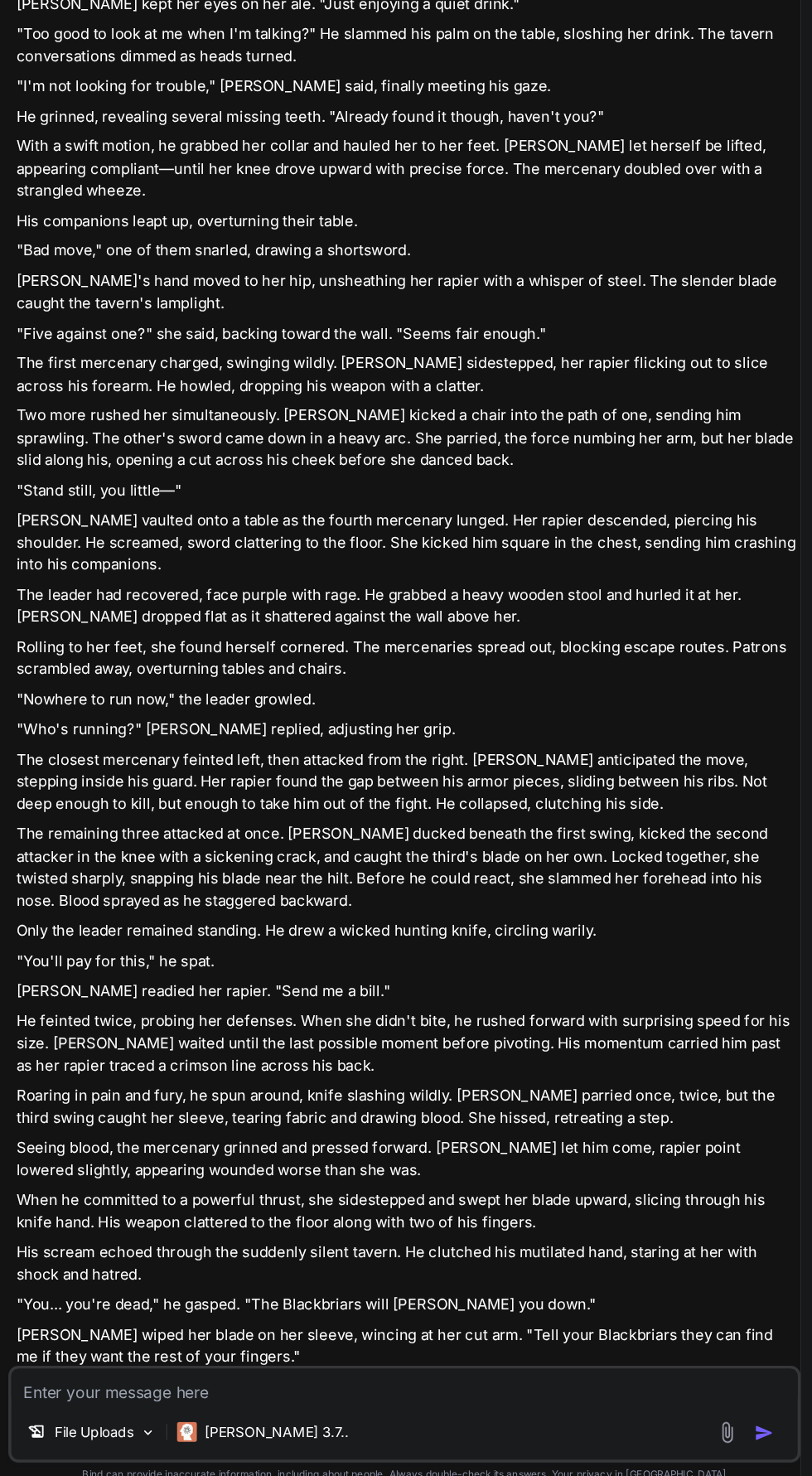
scroll to position [119, 0]
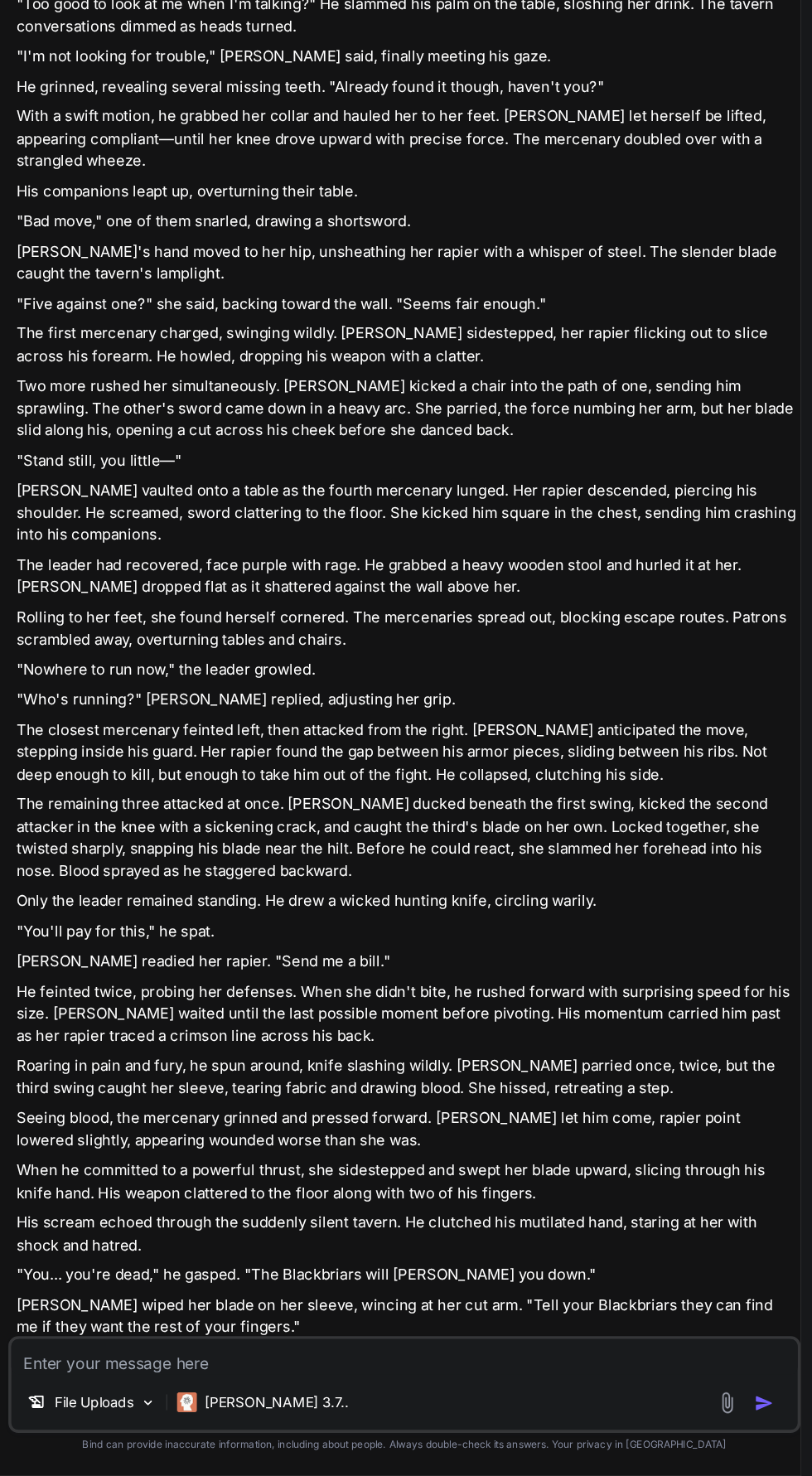
click at [279, 1375] on textarea at bounding box center [444, 1375] width 661 height 29
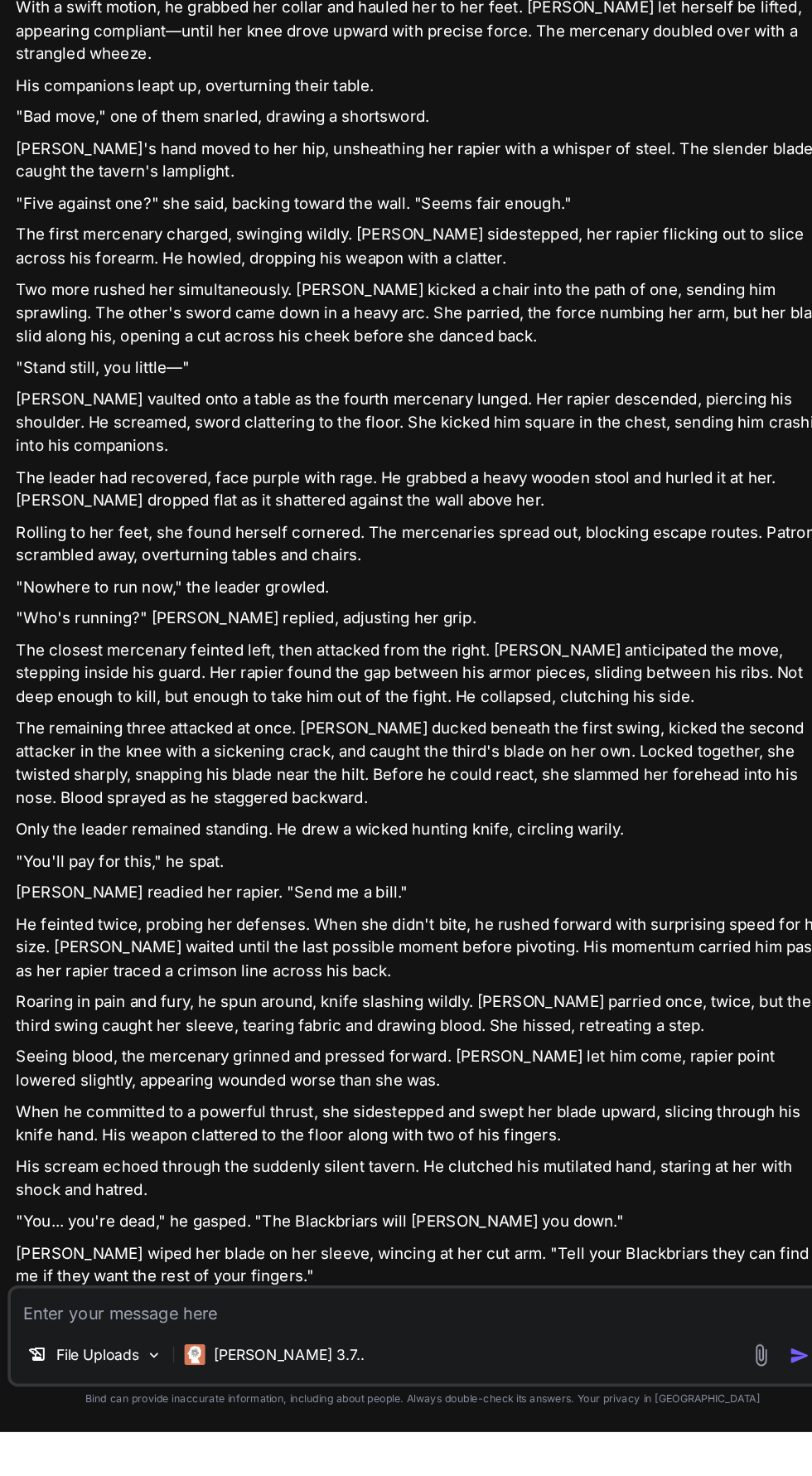
scroll to position [118, 0]
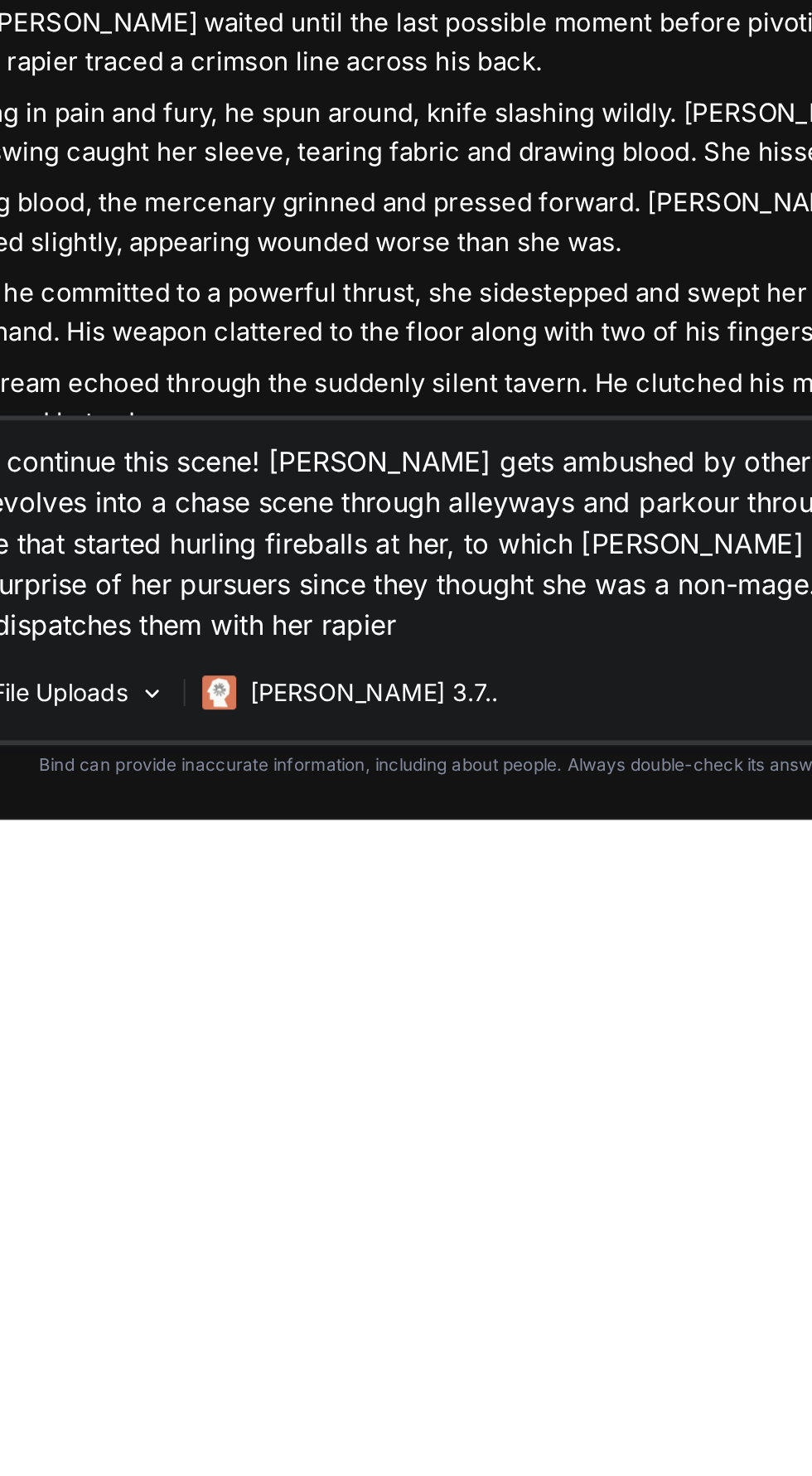
type textarea "Let's continue this scene! [PERSON_NAME] gets ambushed by other members of the …"
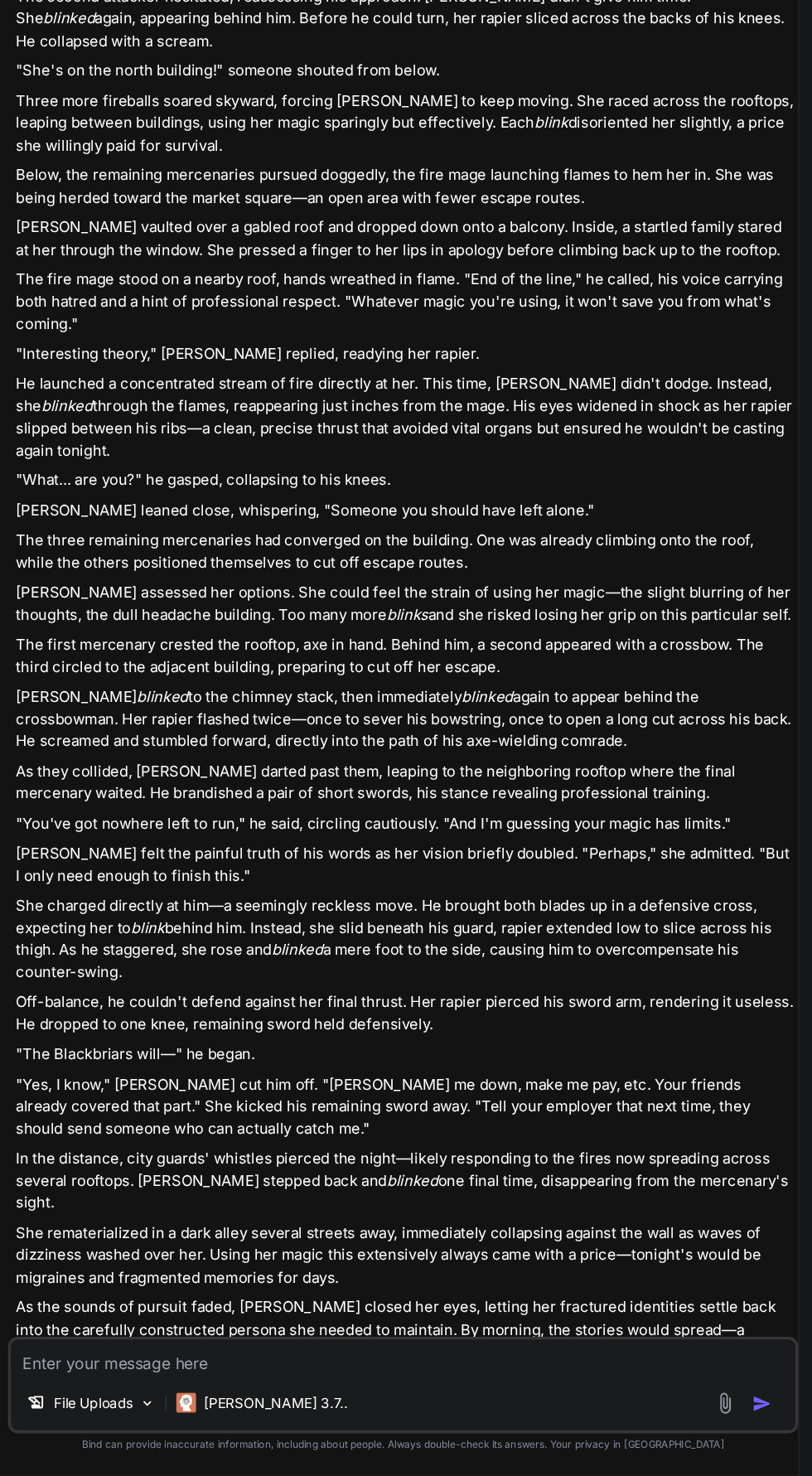
scroll to position [2564, 0]
